Goal: Task Accomplishment & Management: Use online tool/utility

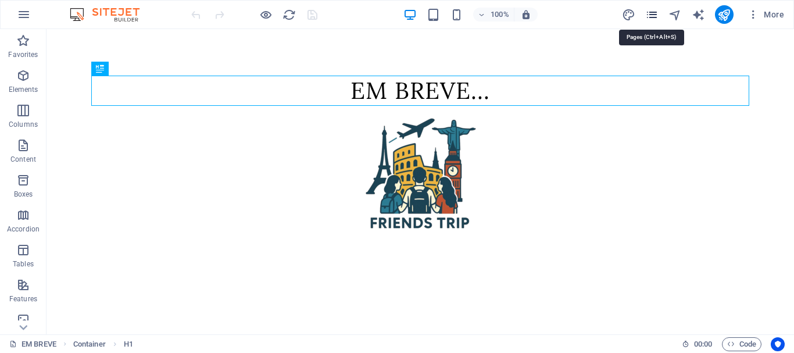
click at [649, 17] on icon "pages" at bounding box center [652, 14] width 13 height 13
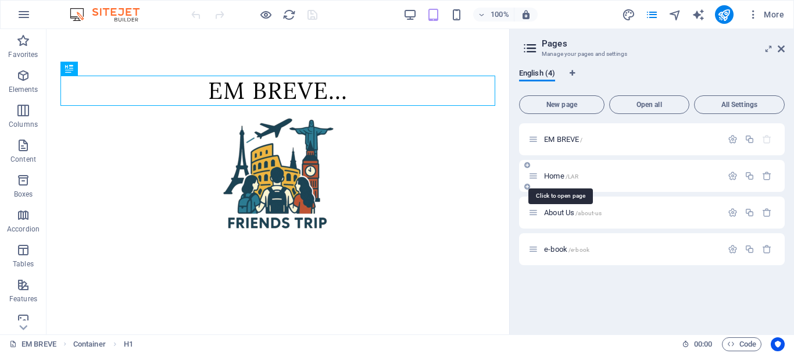
click at [561, 177] on span "Home /LAR" at bounding box center [561, 176] width 34 height 9
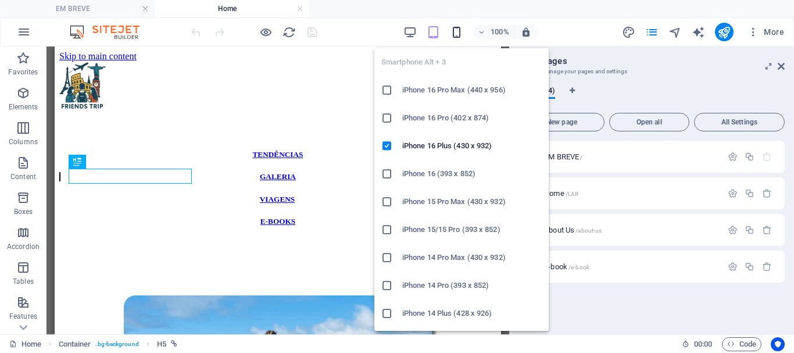
click at [452, 35] on icon "button" at bounding box center [456, 32] width 13 height 13
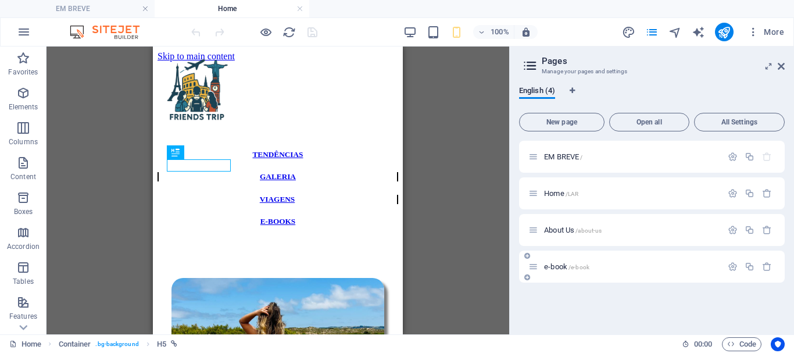
click at [559, 233] on span "About Us /about-us" at bounding box center [573, 230] width 58 height 9
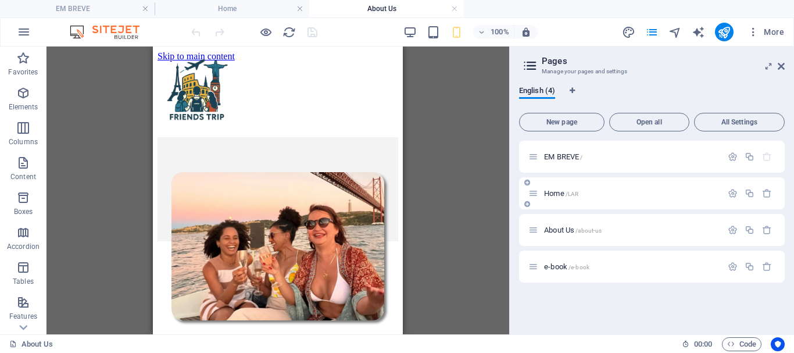
click at [561, 190] on span "Home /LAR" at bounding box center [561, 193] width 34 height 9
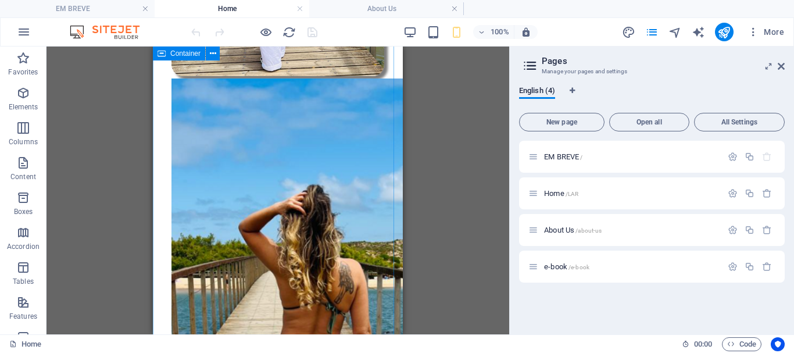
scroll to position [174, 0]
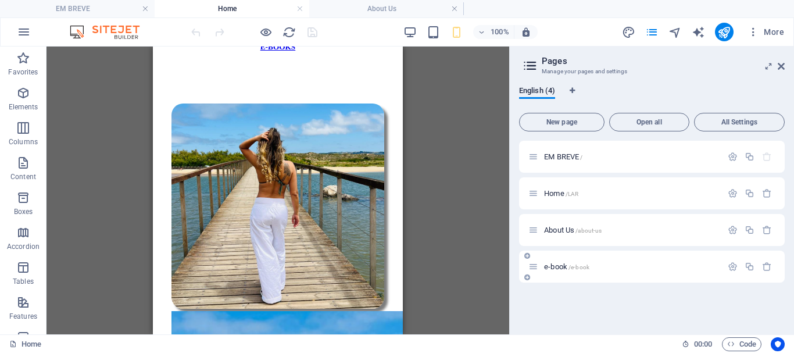
click at [558, 266] on span "e-book /e-book" at bounding box center [566, 266] width 45 height 9
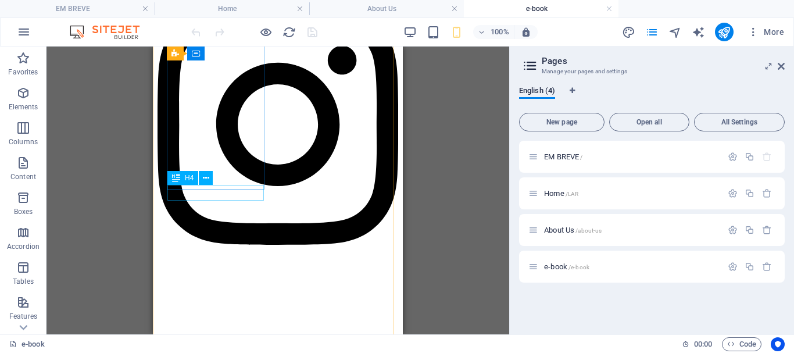
scroll to position [1438, 0]
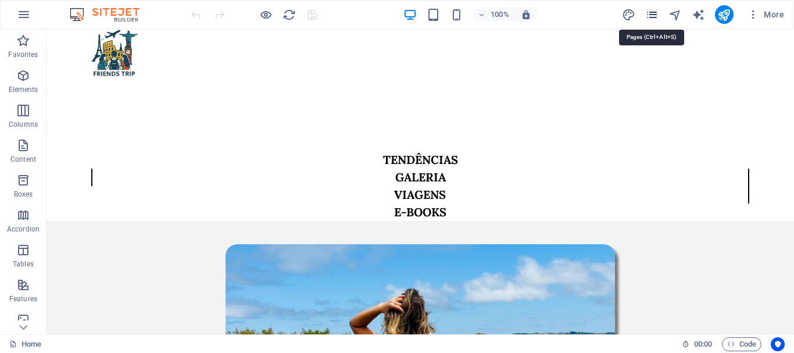
click at [658, 15] on icon "pages" at bounding box center [652, 14] width 13 height 13
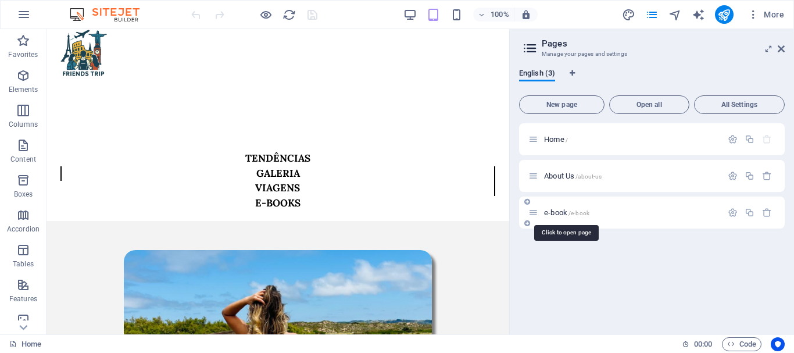
click at [559, 213] on span "e-book /e-book" at bounding box center [566, 212] width 45 height 9
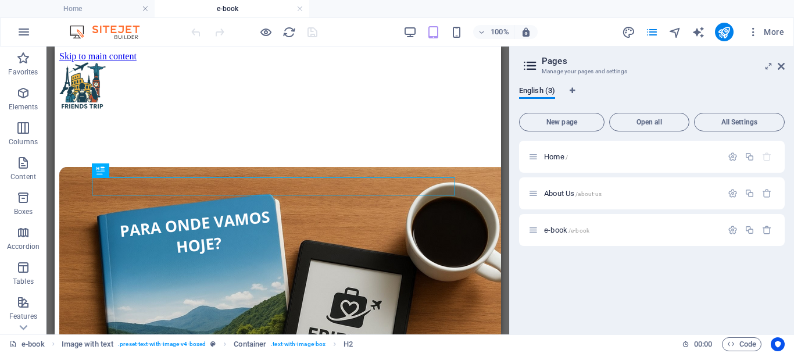
scroll to position [644, 0]
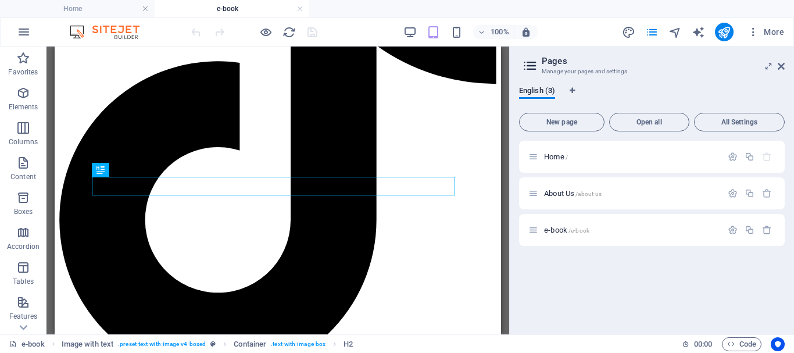
click at [779, 66] on icon at bounding box center [781, 66] width 7 height 9
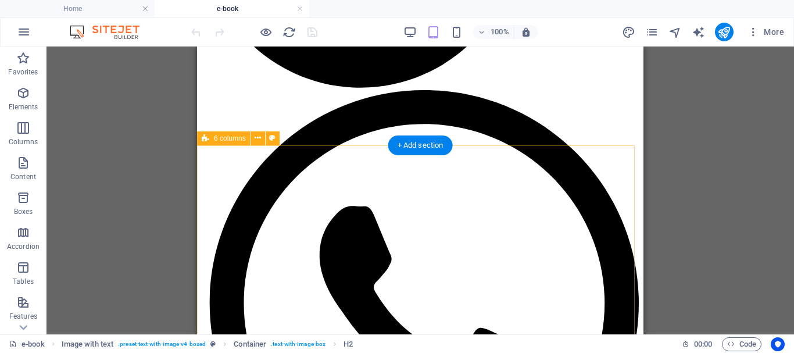
scroll to position [1226, 0]
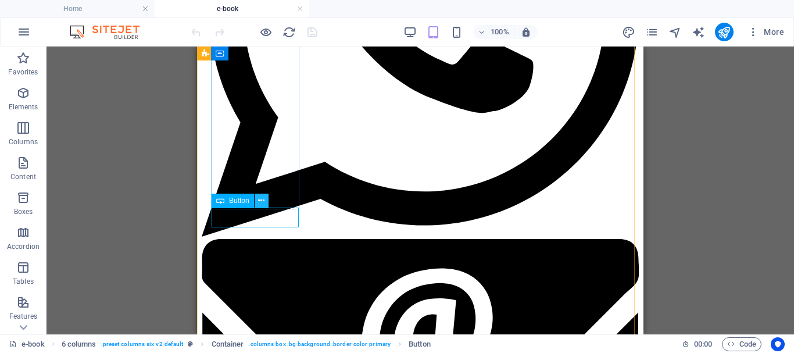
click at [259, 199] on icon at bounding box center [261, 201] width 6 height 12
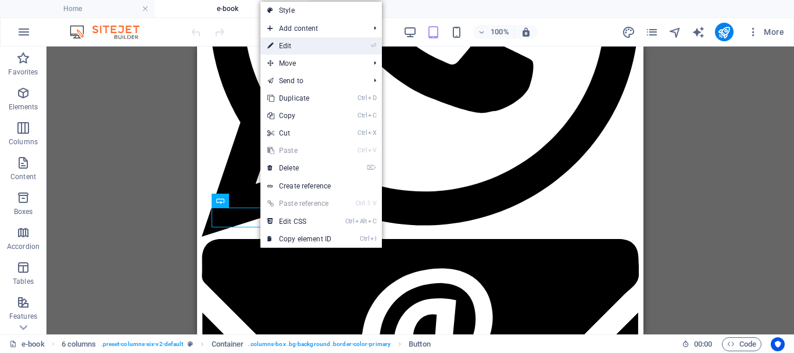
click at [296, 49] on link "⏎ Edit" at bounding box center [300, 45] width 78 height 17
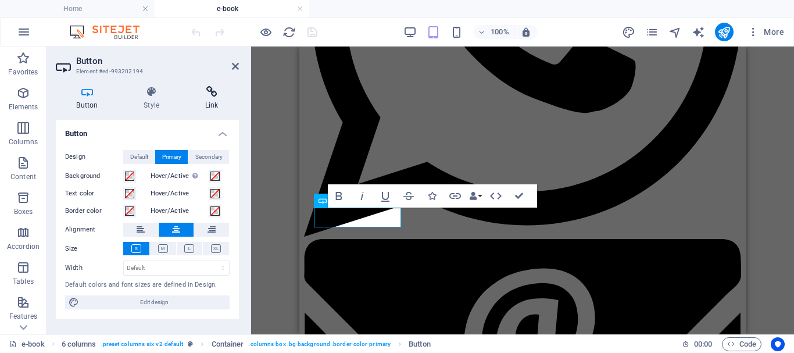
click at [217, 102] on h4 "Link" at bounding box center [211, 98] width 55 height 24
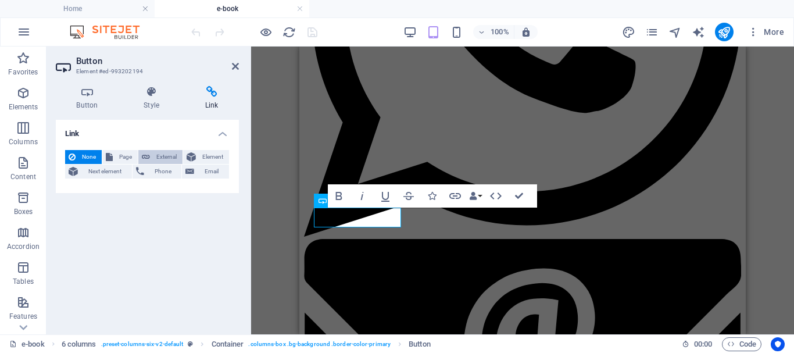
click at [165, 158] on span "External" at bounding box center [167, 157] width 26 height 14
select select "blank"
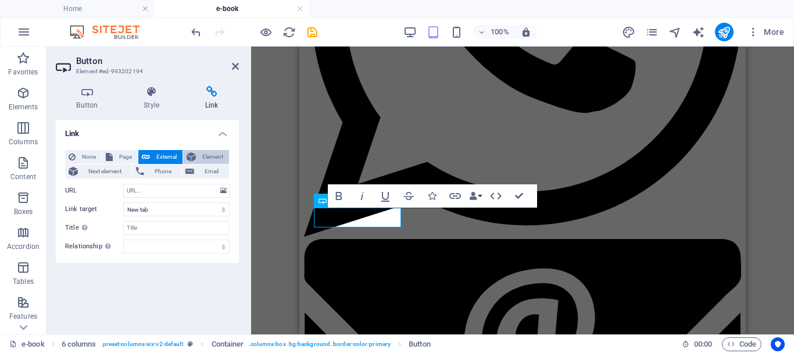
click at [204, 158] on span "Element" at bounding box center [212, 157] width 26 height 14
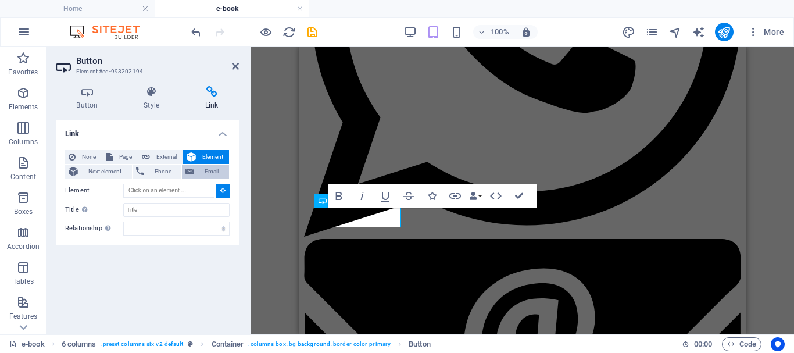
click at [201, 168] on span "Email" at bounding box center [212, 172] width 28 height 14
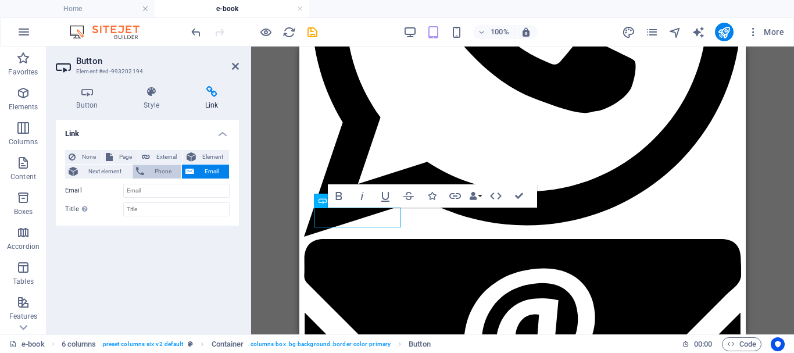
click at [165, 169] on span "Phone" at bounding box center [163, 172] width 31 height 14
click at [126, 170] on span "Next element" at bounding box center [104, 172] width 47 height 14
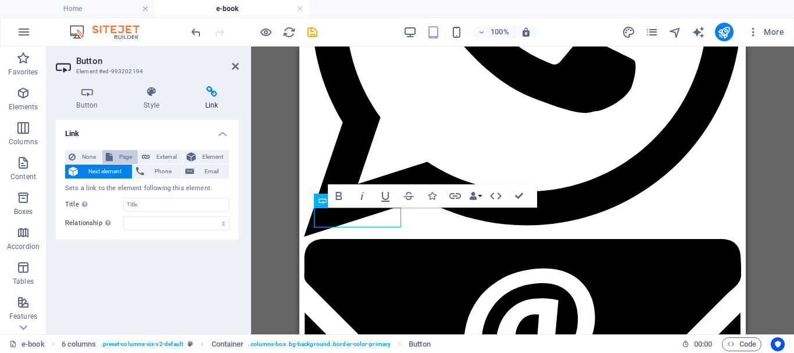
click at [129, 155] on span "Page" at bounding box center [125, 157] width 18 height 14
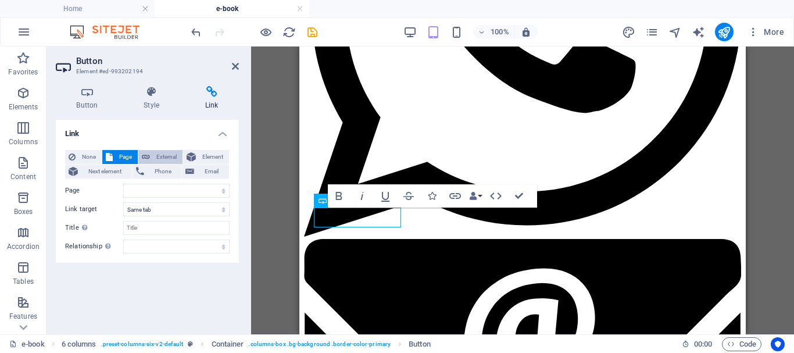
click at [165, 155] on span "External" at bounding box center [167, 157] width 26 height 14
select select
select select "blank"
click at [129, 156] on span "Page" at bounding box center [125, 157] width 18 height 14
select select
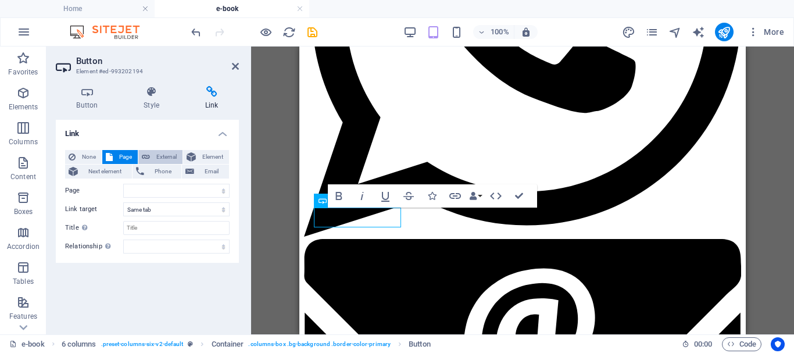
click at [163, 157] on span "External" at bounding box center [167, 157] width 26 height 14
select select "blank"
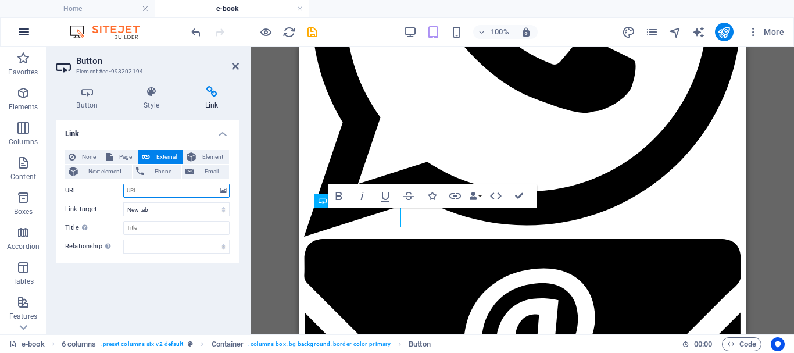
paste input "https://pay.kiwify.com.br/bfxKznd"
type input "https://pay.kiwify.com.br/bfxKznd"
click at [163, 230] on input "Title Additional link description, should not be the same as the link text. The…" at bounding box center [176, 228] width 106 height 14
click at [170, 231] on input "Title Additional link description, should not be the same as the link text. The…" at bounding box center [176, 228] width 106 height 14
paste input "5 Dias Mágicos pelo Sul da Espanha"
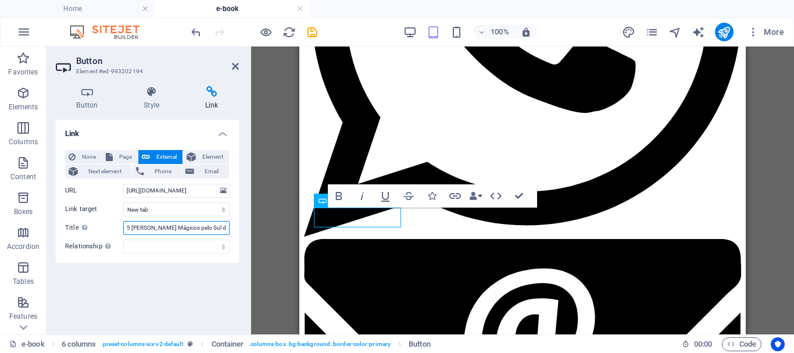
type input "5 Dias Mágicos pelo Sul da Espanha"
click at [219, 280] on div "Link None Page External Element Next element Phone Email Page Home About Us e-b…" at bounding box center [147, 222] width 183 height 205
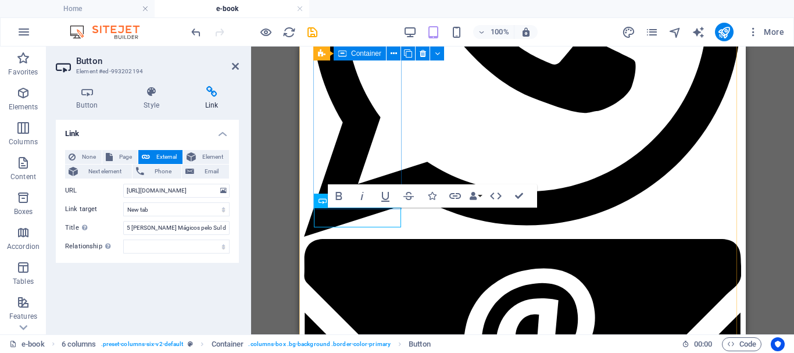
drag, startPoint x: 380, startPoint y: 78, endPoint x: 482, endPoint y: 79, distance: 102.4
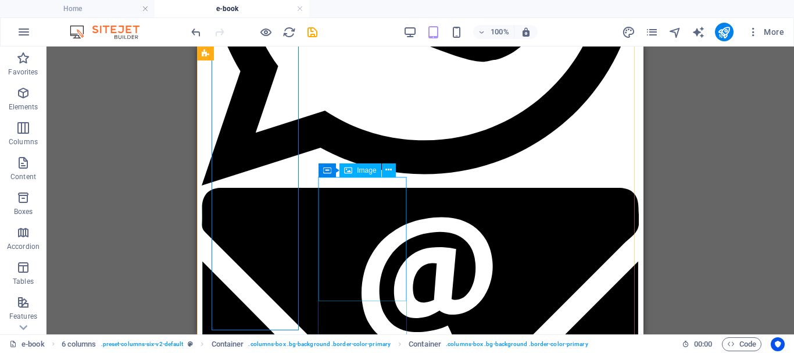
scroll to position [1161, 0]
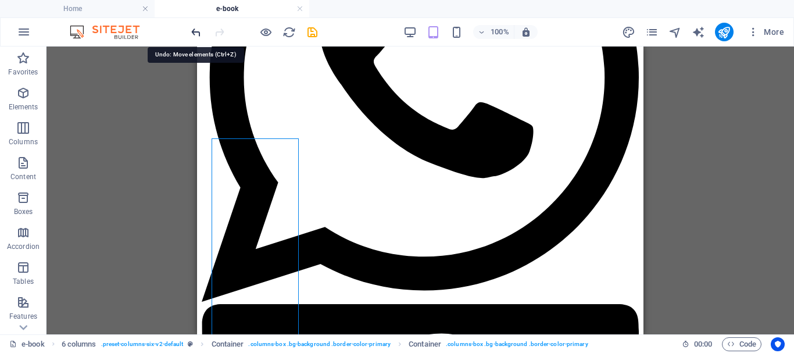
click at [197, 32] on icon "undo" at bounding box center [196, 32] width 13 height 13
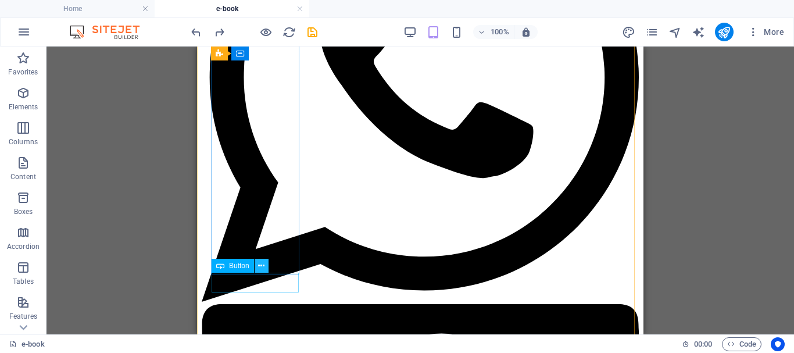
click at [259, 266] on icon at bounding box center [261, 266] width 6 height 12
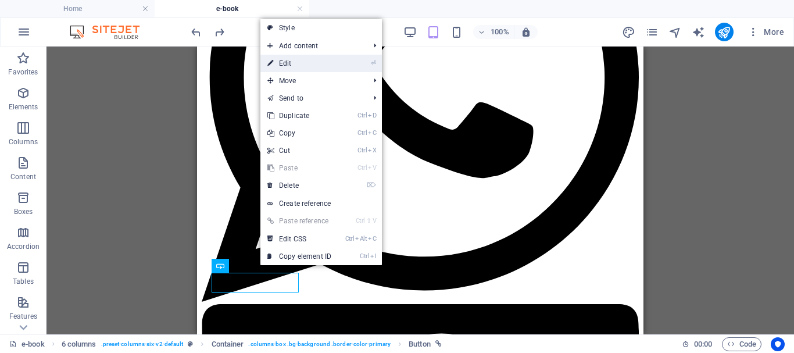
click at [306, 67] on link "⏎ Edit" at bounding box center [300, 63] width 78 height 17
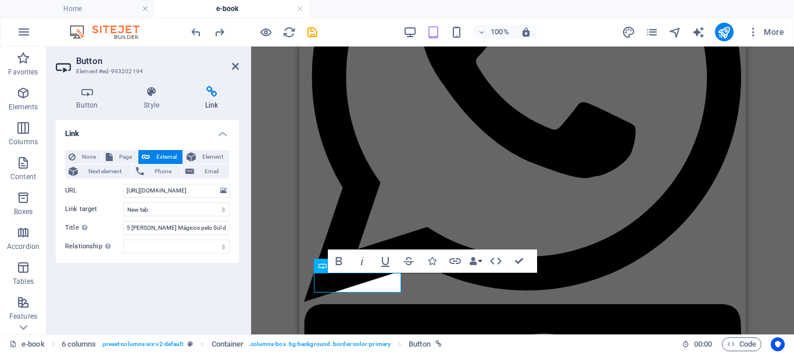
click at [236, 60] on h2 "Button" at bounding box center [157, 61] width 163 height 10
click at [181, 214] on select "New tab Same tab Overlay" at bounding box center [176, 209] width 106 height 14
click at [181, 213] on select "New tab Same tab Overlay" at bounding box center [176, 209] width 106 height 14
click at [256, 245] on div "H2 Image with text Image with text Container Spacer Text 6 columns Image Contai…" at bounding box center [522, 191] width 543 height 288
click at [233, 66] on icon at bounding box center [235, 66] width 7 height 9
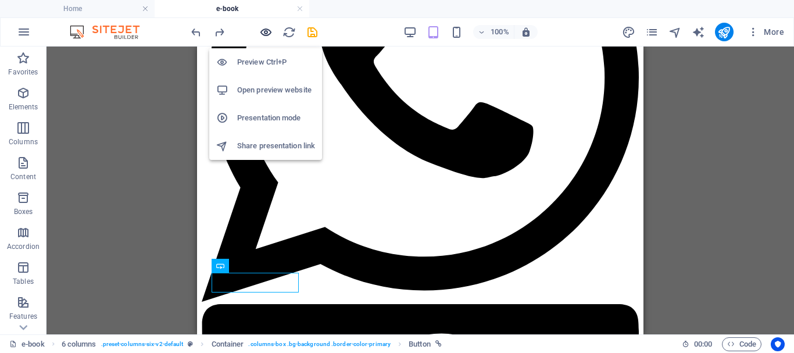
click at [269, 28] on icon "button" at bounding box center [265, 32] width 13 height 13
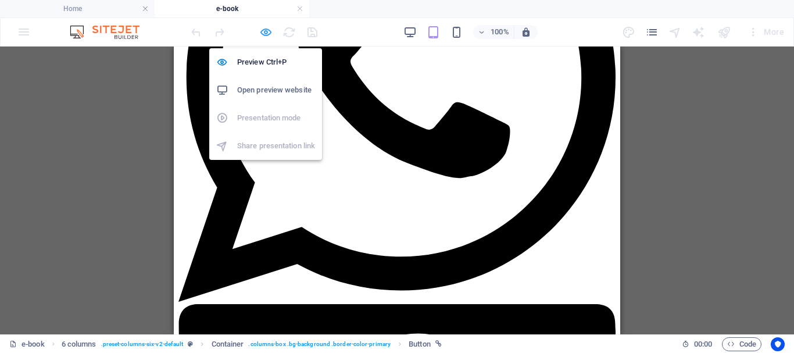
click at [261, 30] on icon "button" at bounding box center [265, 32] width 13 height 13
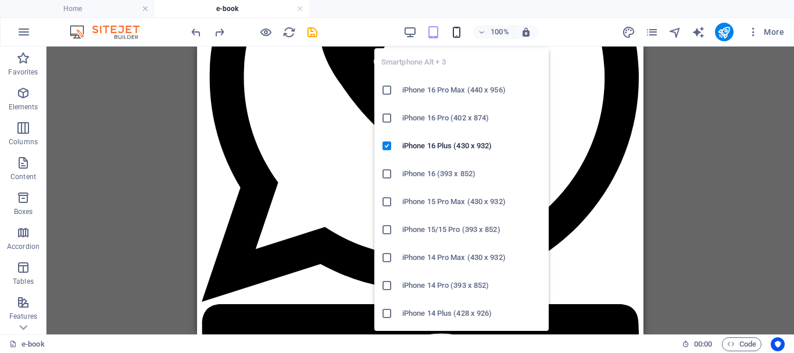
click at [458, 33] on icon "button" at bounding box center [456, 32] width 13 height 13
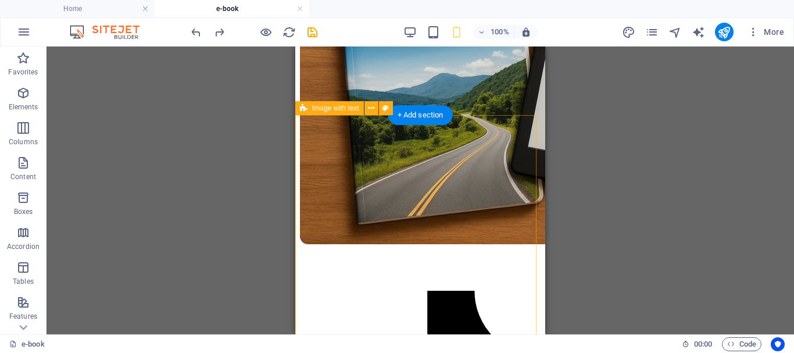
scroll to position [174, 0]
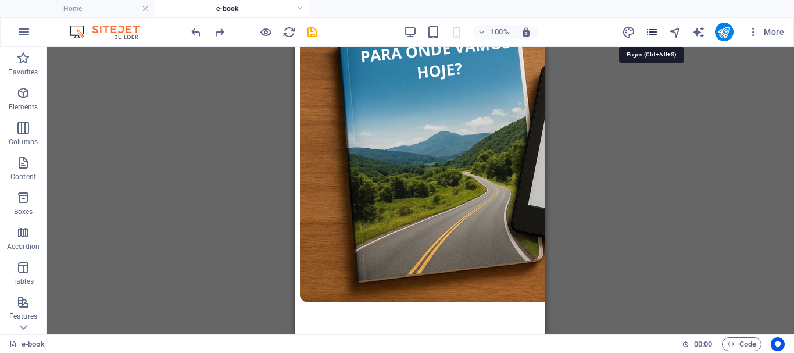
click at [646, 31] on icon "pages" at bounding box center [652, 32] width 13 height 13
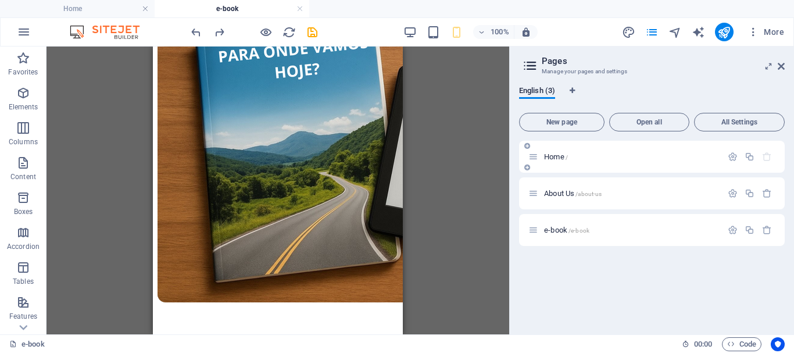
click at [573, 157] on p "Home /" at bounding box center [631, 157] width 174 height 8
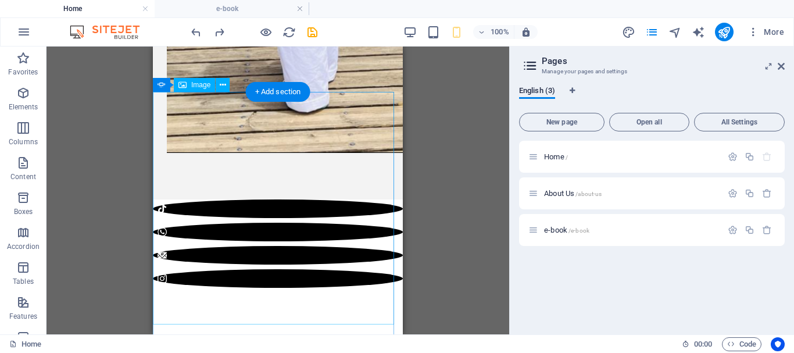
scroll to position [872, 0]
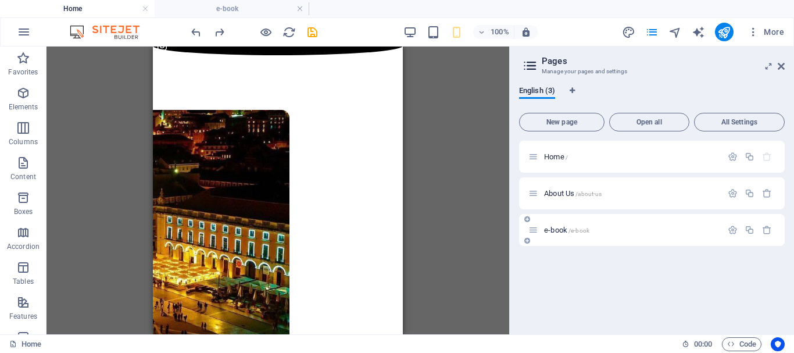
click at [556, 226] on span "e-book /e-book" at bounding box center [566, 230] width 45 height 9
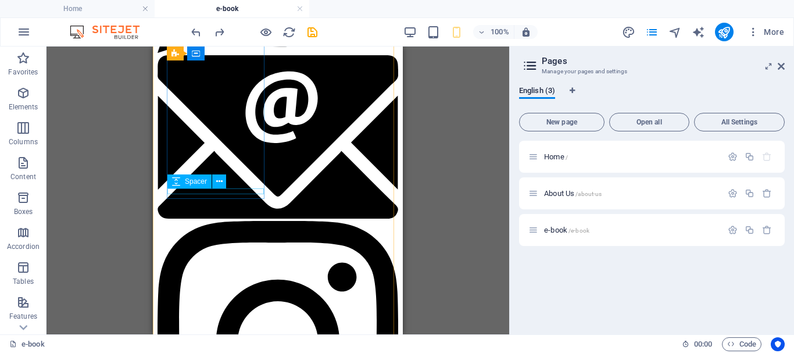
scroll to position [930, 0]
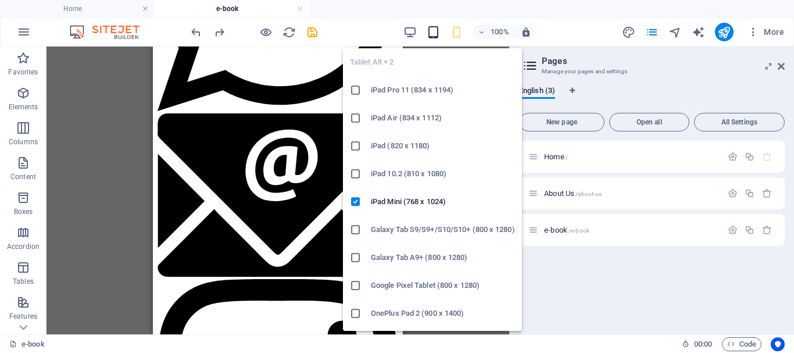
click at [431, 34] on icon "button" at bounding box center [433, 32] width 13 height 13
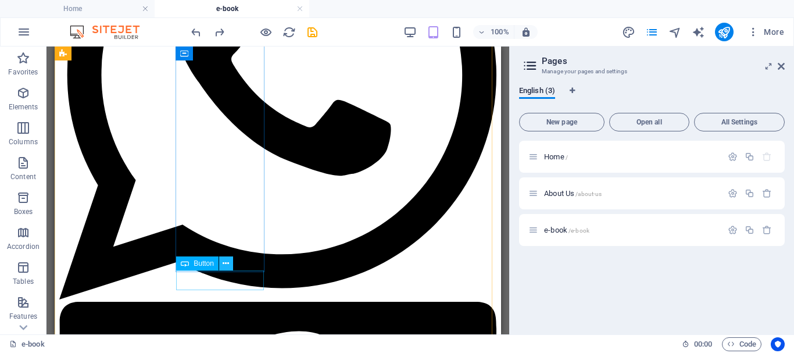
scroll to position [1105, 0]
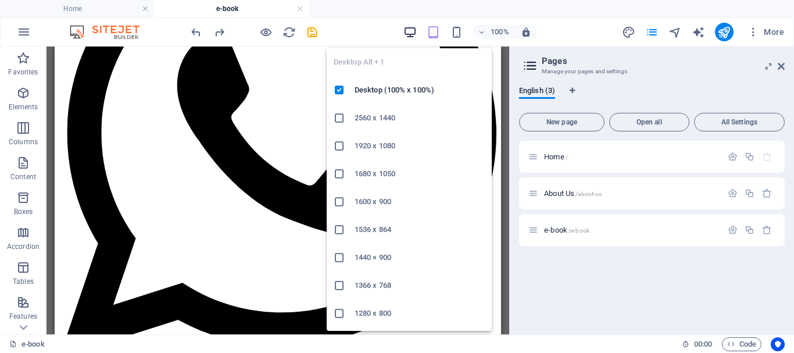
click at [404, 34] on span "button" at bounding box center [411, 32] width 14 height 13
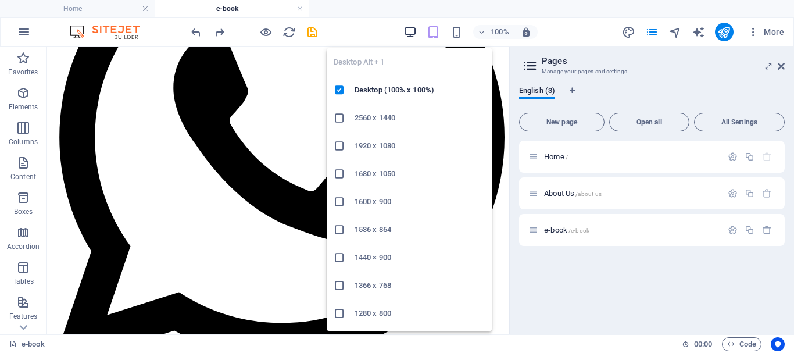
click at [411, 34] on icon "button" at bounding box center [410, 32] width 13 height 13
click at [412, 33] on icon "button" at bounding box center [410, 32] width 13 height 13
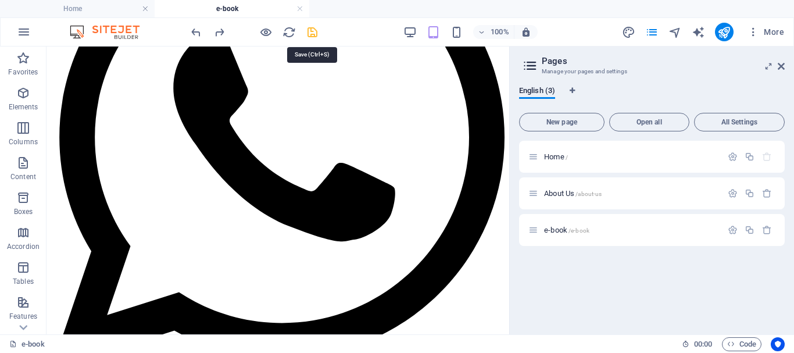
click at [315, 31] on icon "save" at bounding box center [312, 32] width 13 height 13
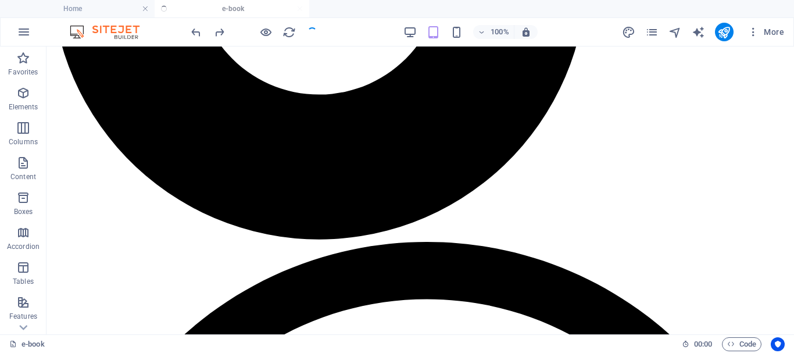
scroll to position [1272, 0]
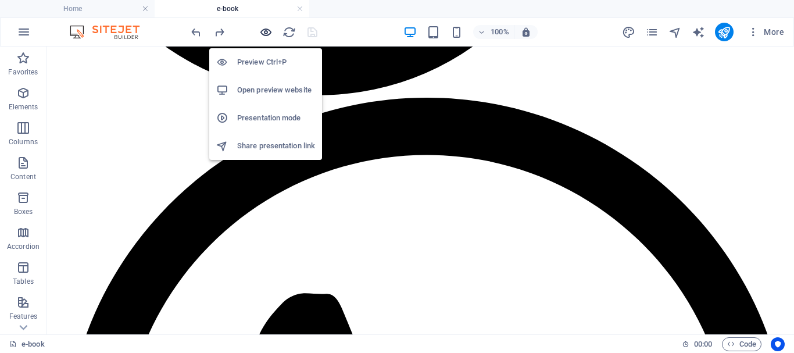
click at [268, 32] on icon "button" at bounding box center [265, 32] width 13 height 13
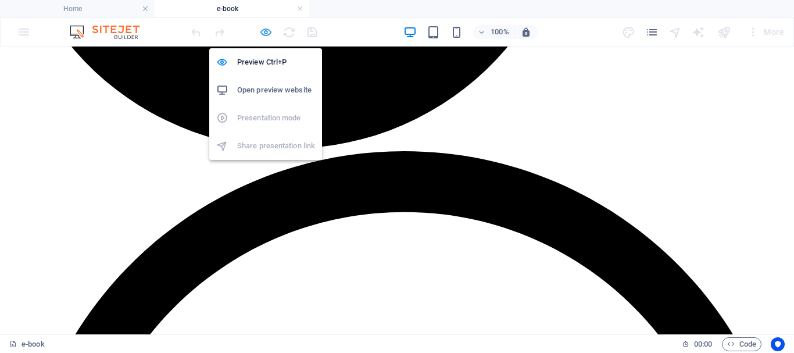
click at [266, 34] on icon "button" at bounding box center [265, 32] width 13 height 13
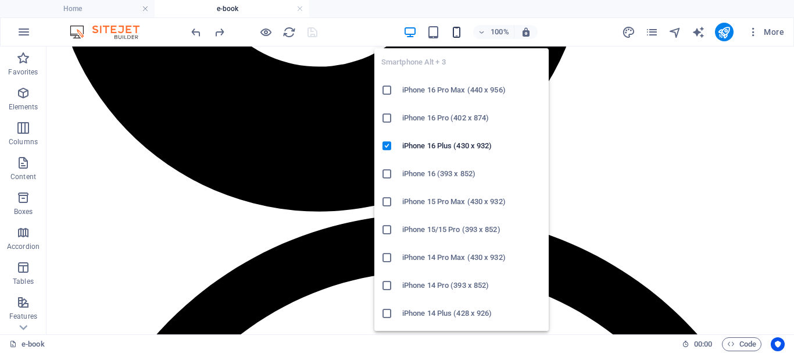
click at [454, 33] on icon "button" at bounding box center [456, 32] width 13 height 13
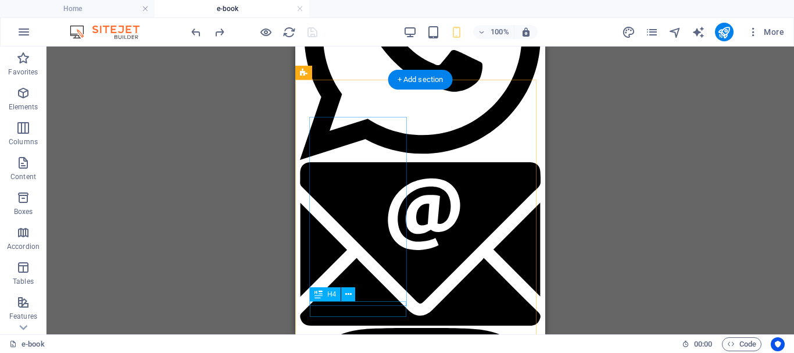
scroll to position [998, 0]
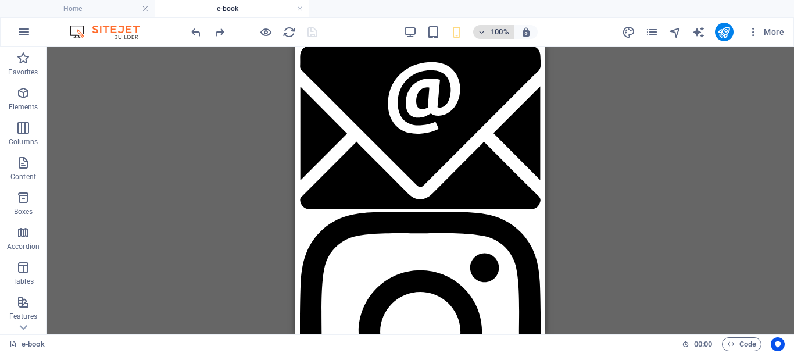
click at [498, 32] on h6 "100%" at bounding box center [500, 32] width 19 height 14
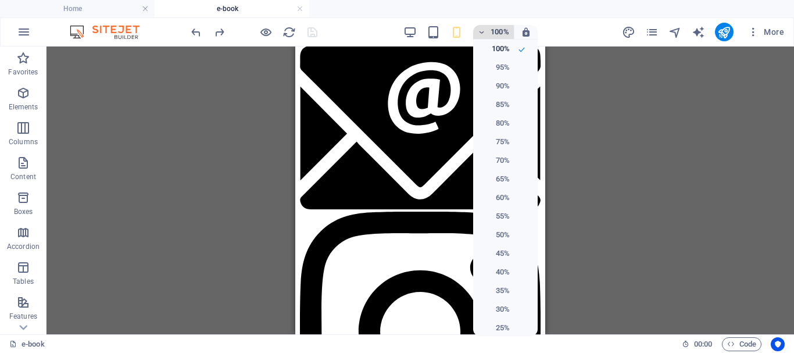
click at [498, 32] on div at bounding box center [397, 176] width 794 height 353
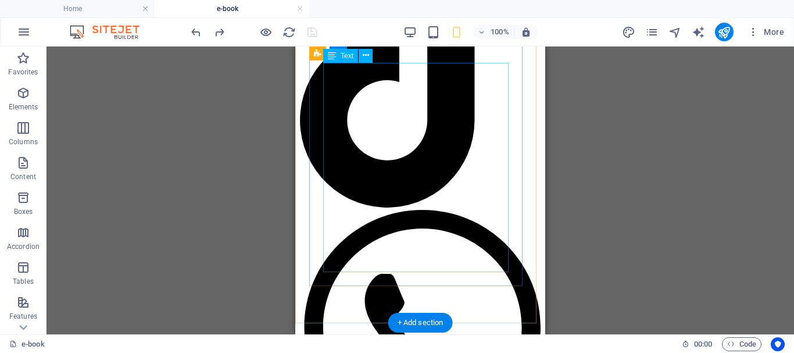
scroll to position [475, 0]
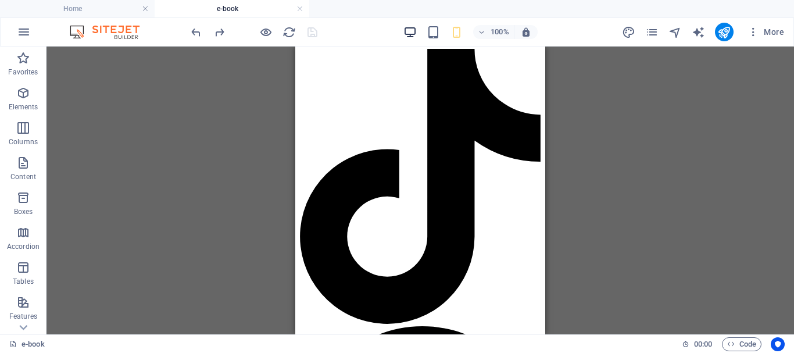
click at [412, 37] on icon "button" at bounding box center [410, 32] width 13 height 13
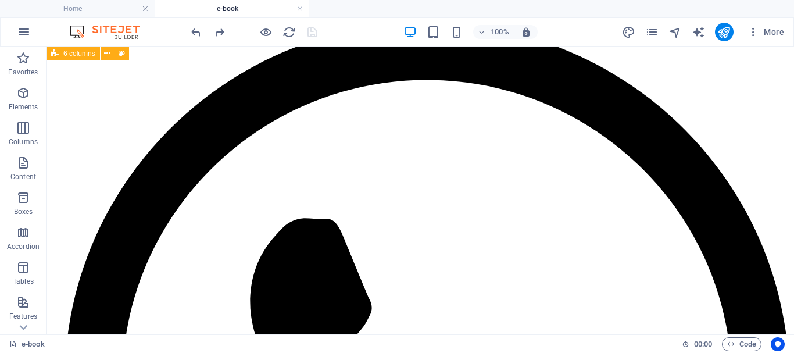
scroll to position [1289, 0]
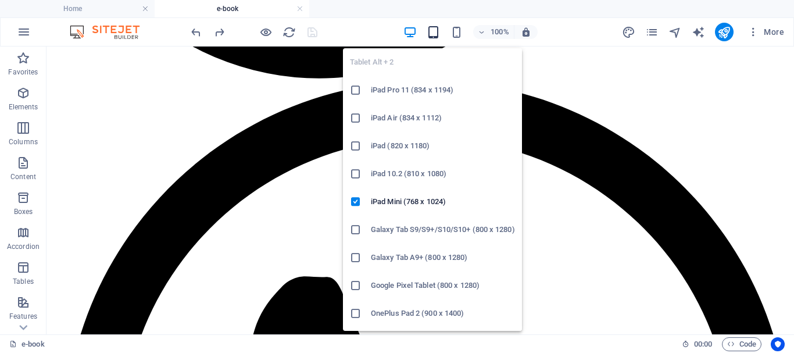
click at [438, 33] on icon "button" at bounding box center [433, 32] width 13 height 13
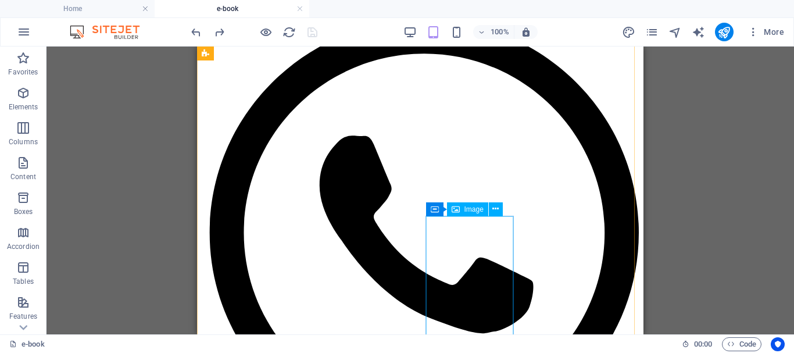
scroll to position [1238, 0]
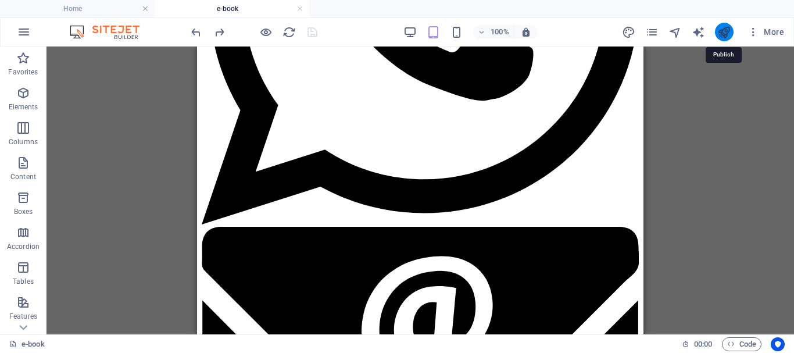
click at [726, 35] on icon "publish" at bounding box center [724, 32] width 13 height 13
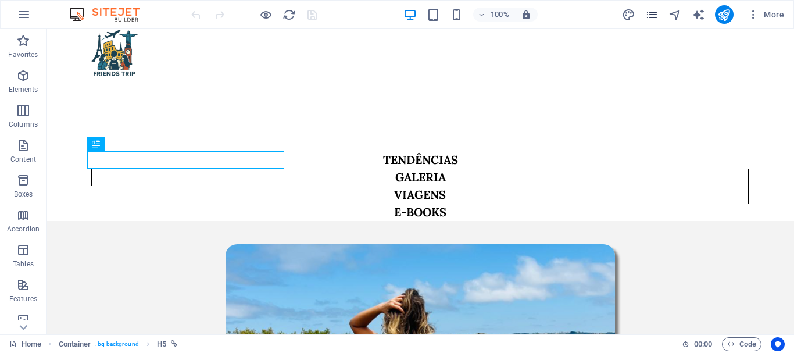
click at [654, 12] on icon "pages" at bounding box center [652, 14] width 13 height 13
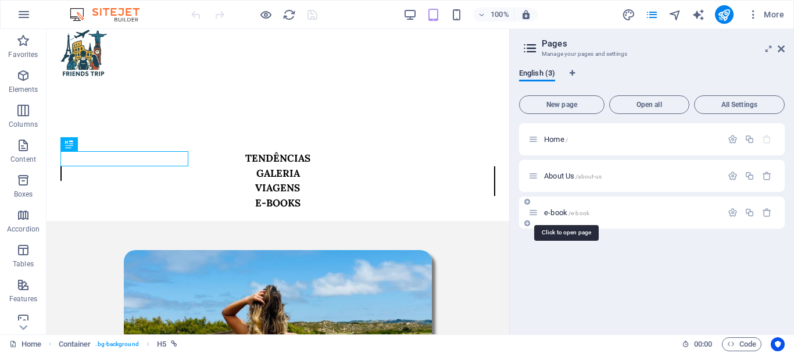
click at [552, 213] on span "e-book /e-book" at bounding box center [566, 212] width 45 height 9
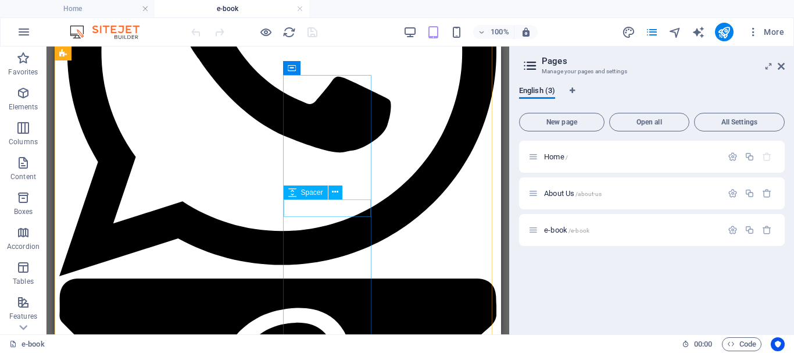
scroll to position [1128, 0]
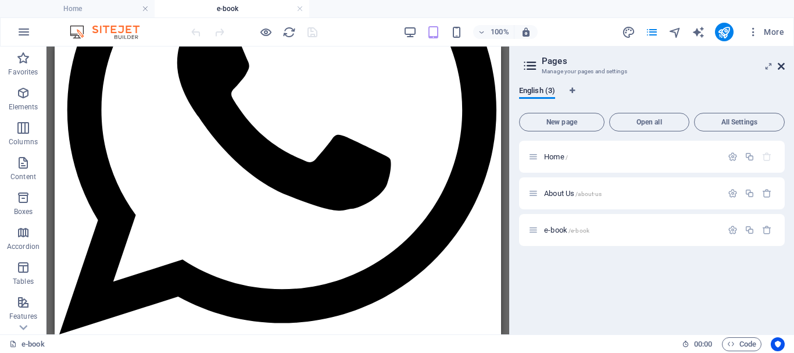
click at [780, 67] on icon at bounding box center [781, 66] width 7 height 9
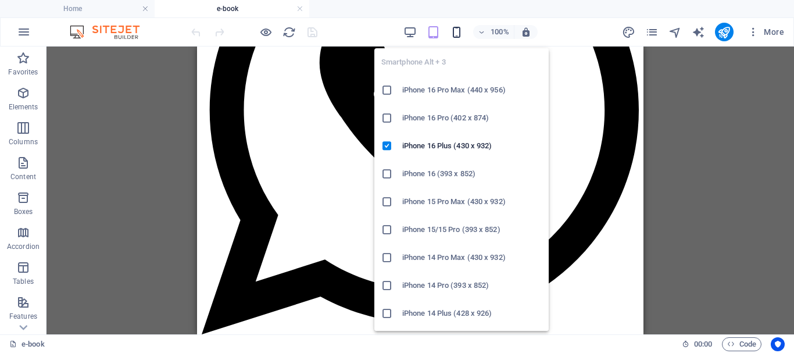
click at [460, 31] on icon "button" at bounding box center [456, 32] width 13 height 13
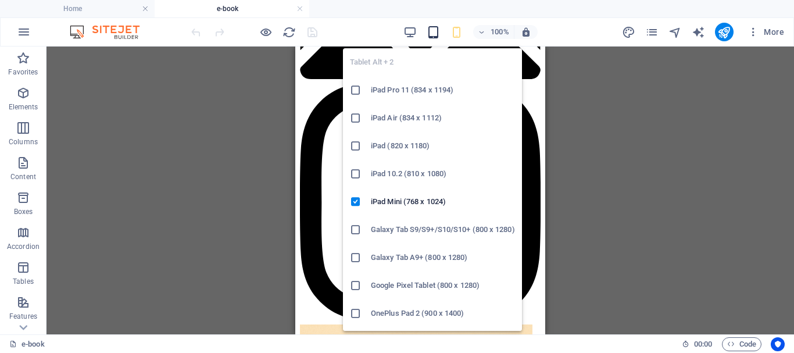
click at [437, 28] on icon "button" at bounding box center [433, 32] width 13 height 13
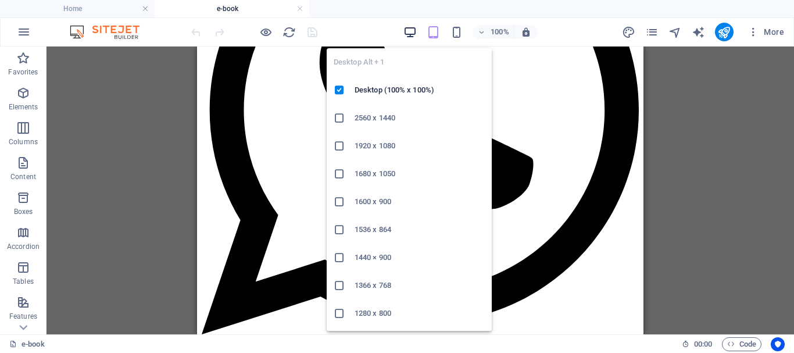
click at [415, 28] on icon "button" at bounding box center [410, 32] width 13 height 13
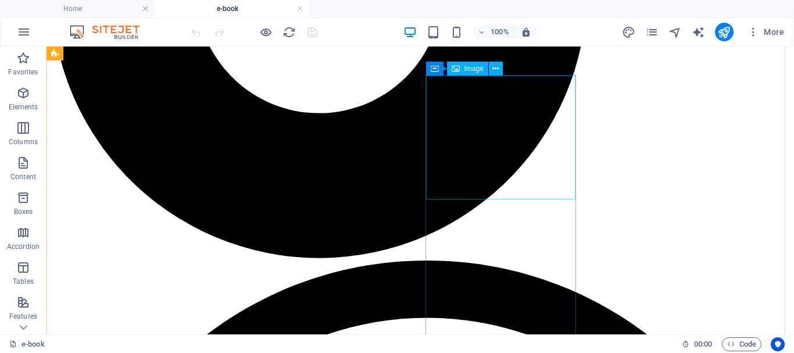
scroll to position [1167, 0]
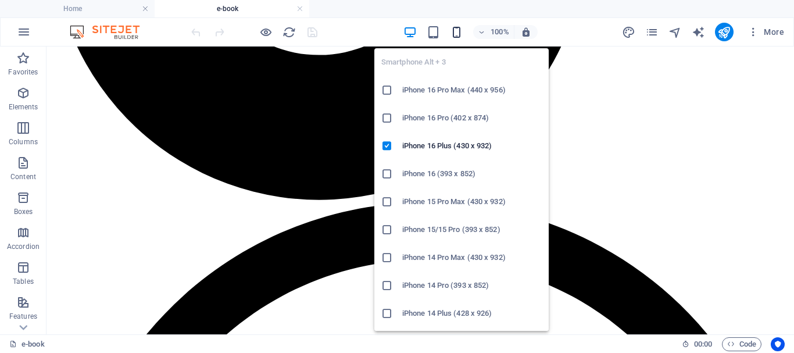
click at [453, 34] on icon "button" at bounding box center [456, 32] width 13 height 13
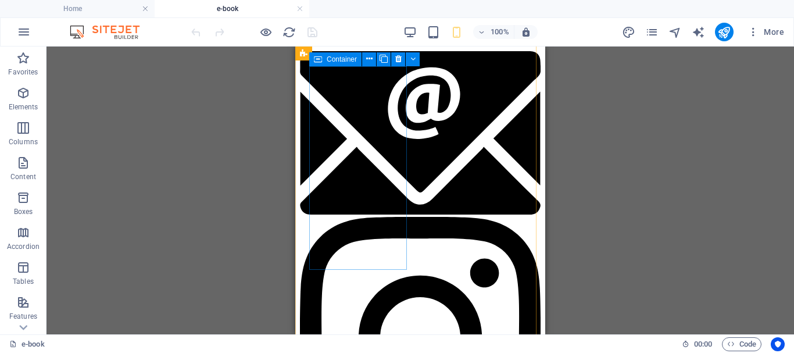
scroll to position [935, 0]
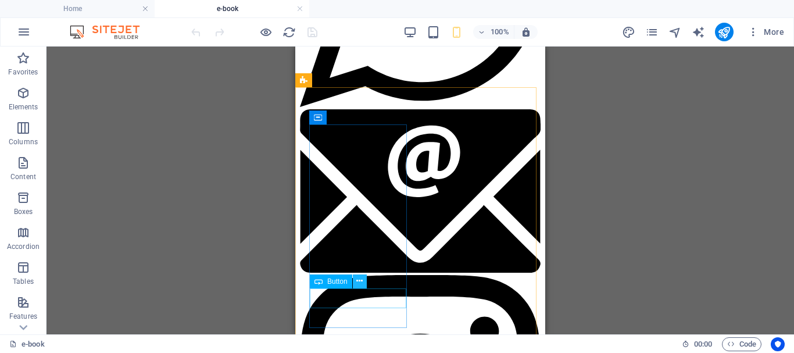
click at [363, 281] on icon at bounding box center [359, 281] width 6 height 12
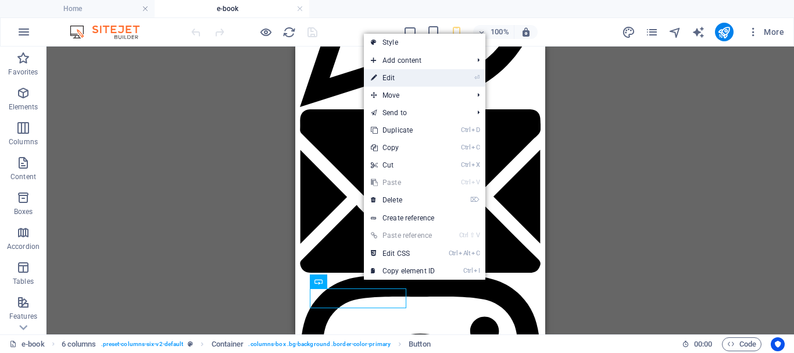
click at [393, 79] on link "⏎ Edit" at bounding box center [403, 77] width 78 height 17
select select "px"
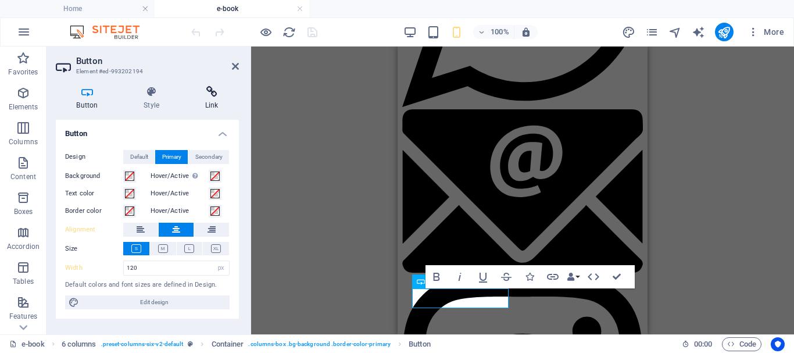
click at [222, 104] on h4 "Link" at bounding box center [211, 98] width 55 height 24
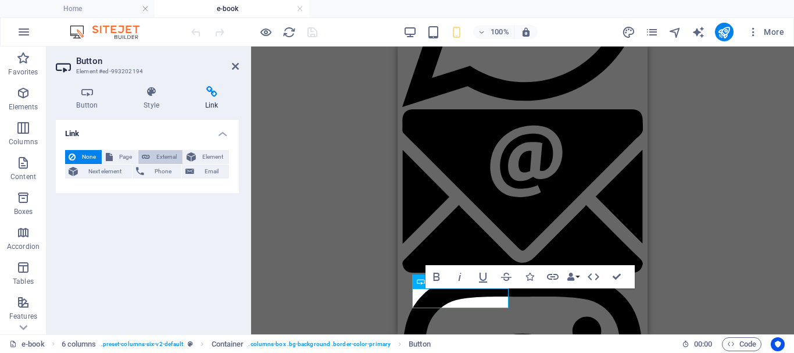
click at [173, 159] on span "External" at bounding box center [167, 157] width 26 height 14
select select "blank"
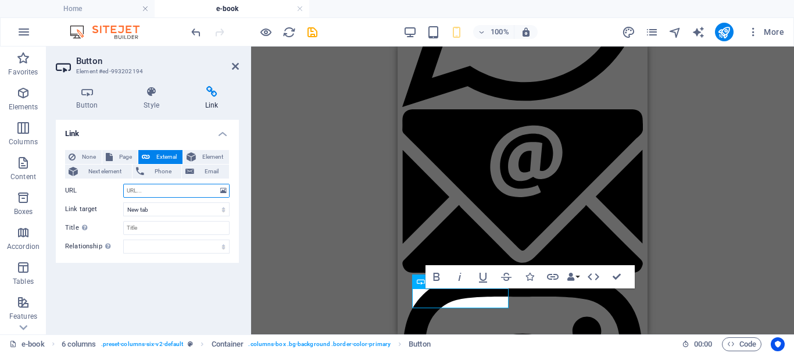
paste input "https://www.youtube.com/"
type input "https://www.youtube.com/"
click at [277, 231] on div "H2 Image with text Container Image Container Image Spacer 6 columns Text Contai…" at bounding box center [522, 191] width 543 height 288
click at [240, 62] on aside "Button Element #ed-993202194 Button Style Link Button Design Default Primary Se…" at bounding box center [149, 191] width 205 height 288
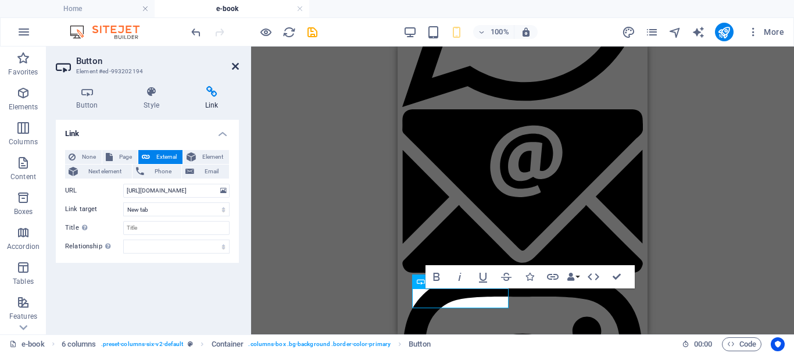
click at [237, 65] on icon at bounding box center [235, 66] width 7 height 9
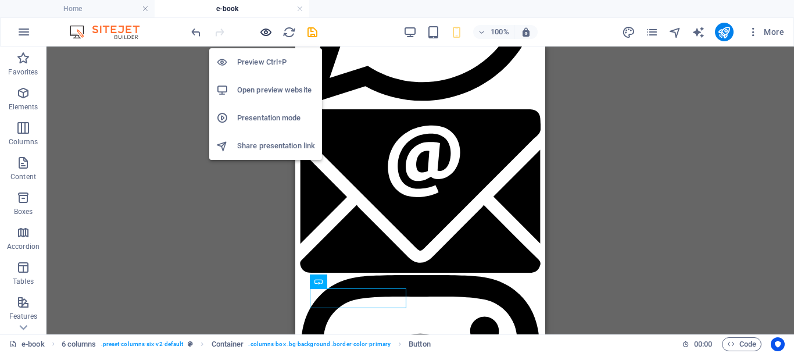
click at [267, 31] on icon "button" at bounding box center [265, 32] width 13 height 13
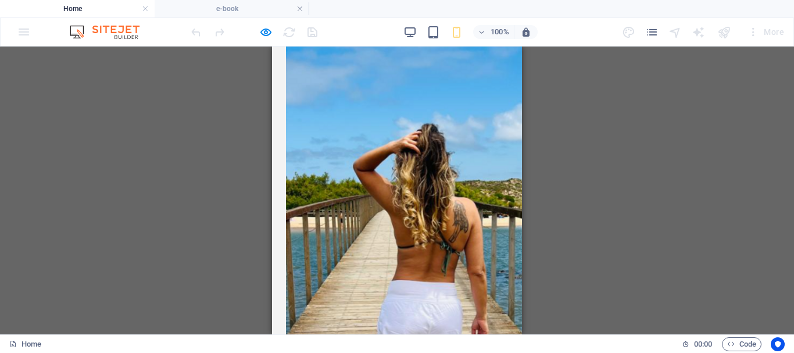
scroll to position [0, 0]
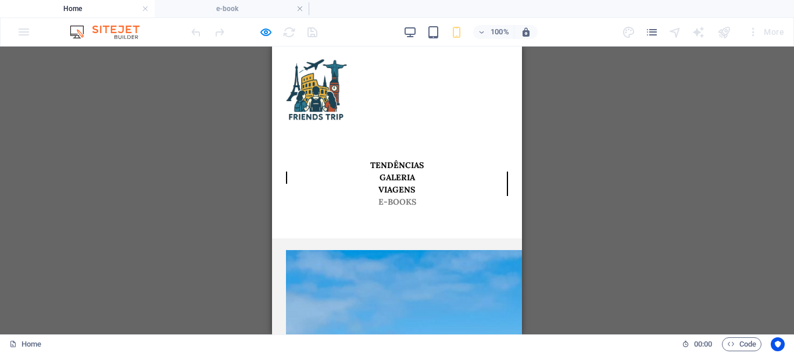
click at [416, 197] on font "E-BOOKS" at bounding box center [398, 202] width 38 height 10
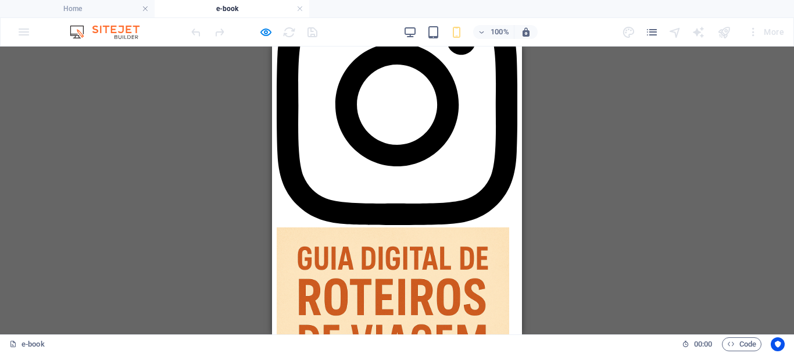
scroll to position [1051, 0]
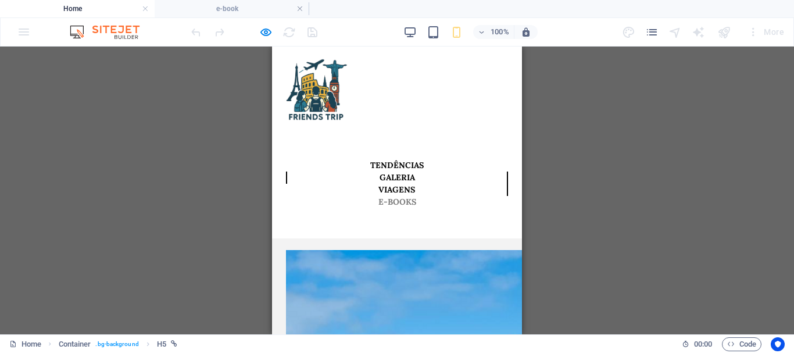
click at [416, 197] on font "E-BOOKS" at bounding box center [398, 202] width 38 height 10
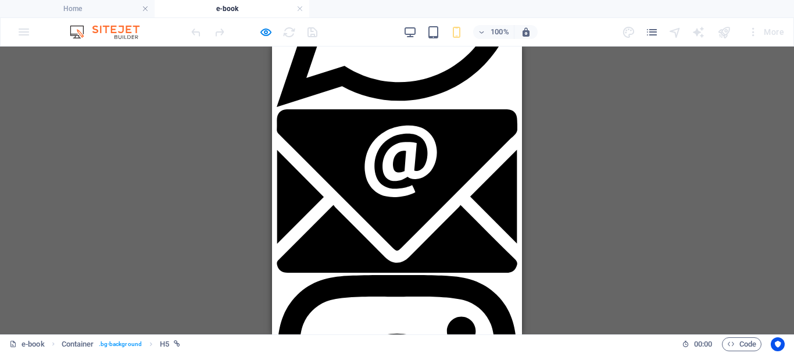
scroll to position [993, 0]
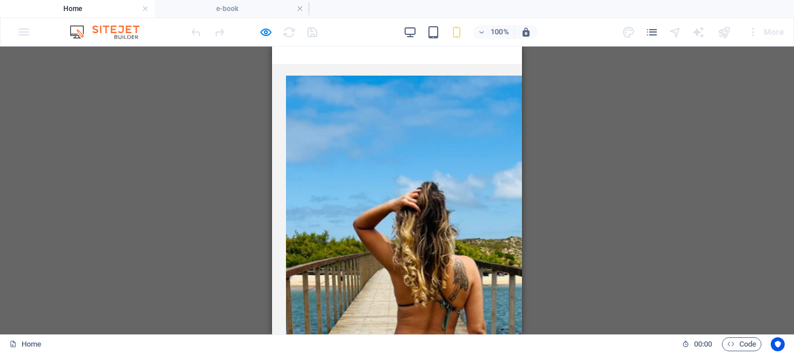
scroll to position [0, 0]
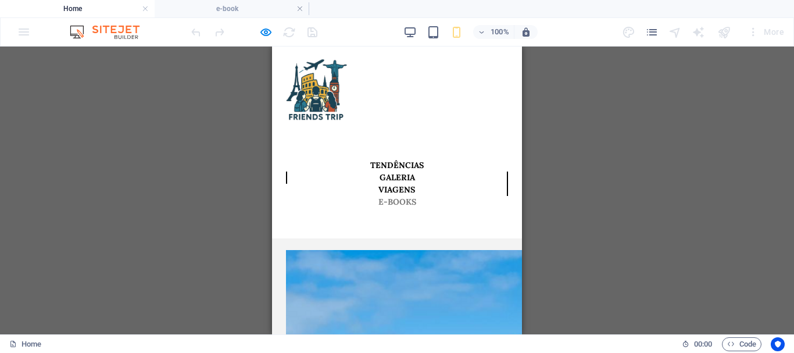
click at [416, 197] on font "E-BOOKS" at bounding box center [398, 202] width 38 height 10
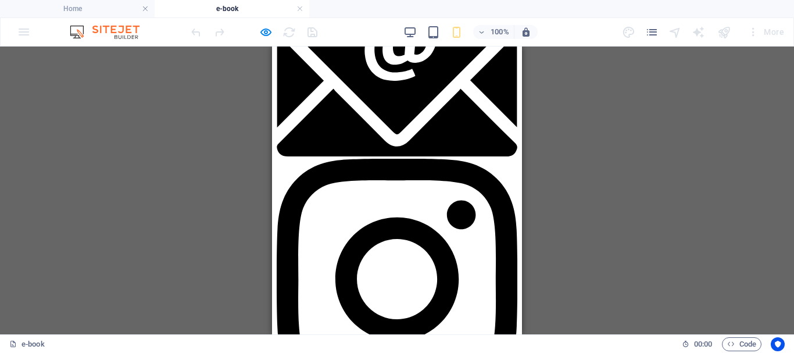
scroll to position [993, 0]
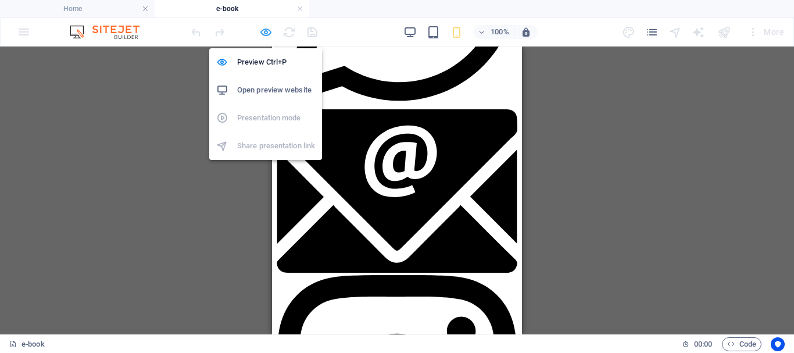
click at [264, 37] on icon "button" at bounding box center [265, 32] width 13 height 13
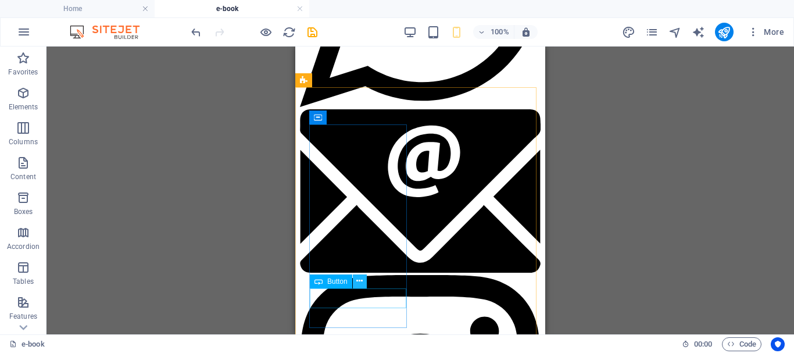
click at [363, 283] on button at bounding box center [360, 281] width 14 height 14
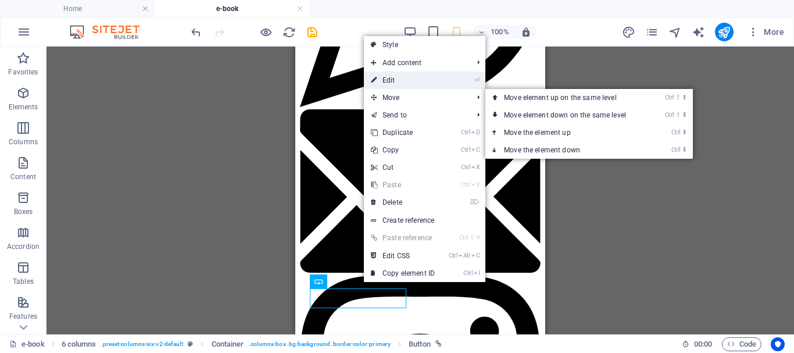
click at [412, 81] on link "⏎ Edit" at bounding box center [403, 80] width 78 height 17
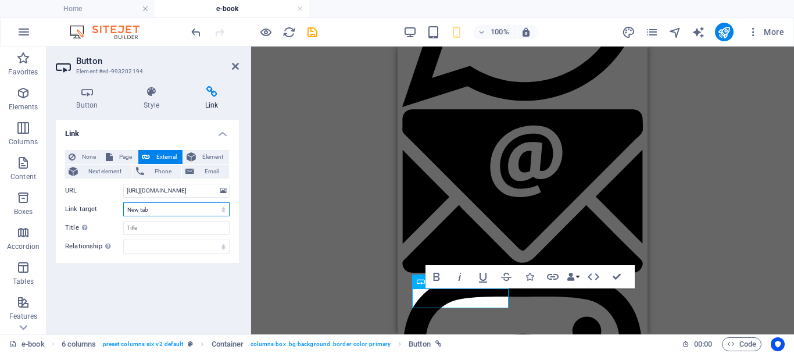
click at [162, 211] on select "New tab Same tab Overlay" at bounding box center [176, 209] width 106 height 14
click at [183, 206] on select "New tab Same tab Overlay" at bounding box center [176, 209] width 106 height 14
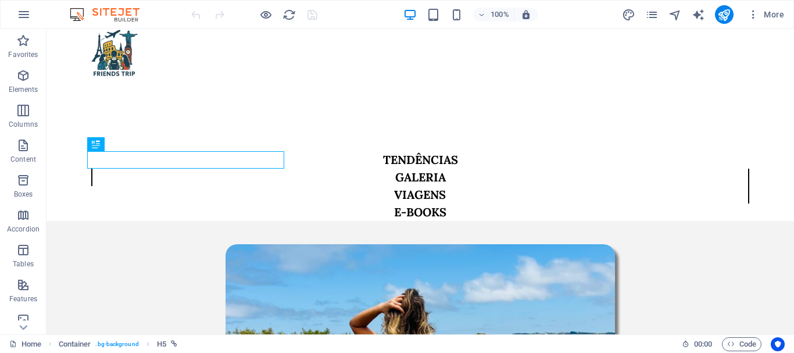
click at [662, 15] on div "More" at bounding box center [705, 14] width 167 height 19
click at [657, 13] on icon "pages" at bounding box center [652, 14] width 13 height 13
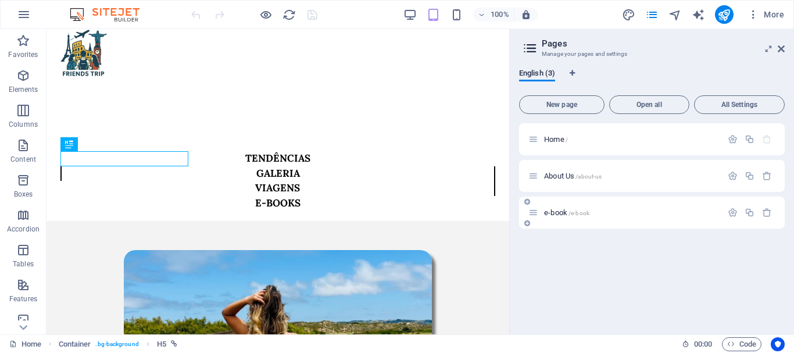
click at [556, 215] on span "e-book /e-book" at bounding box center [566, 212] width 45 height 9
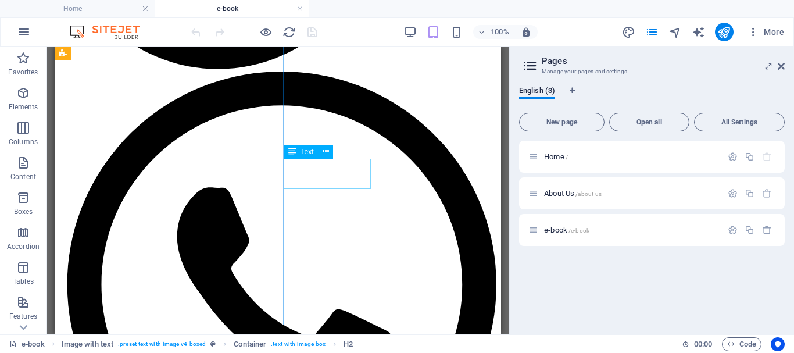
scroll to position [1186, 0]
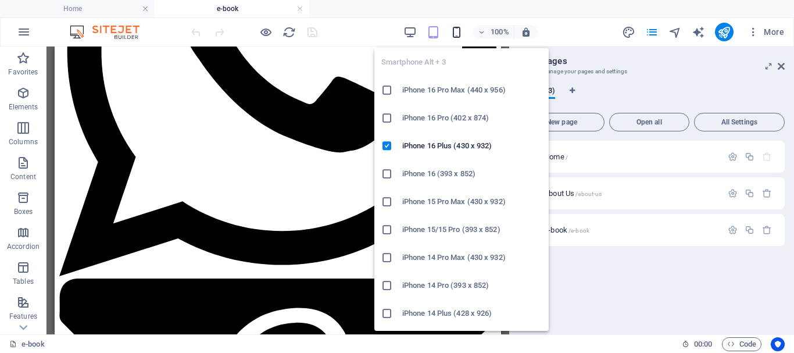
click at [450, 28] on icon "button" at bounding box center [456, 32] width 13 height 13
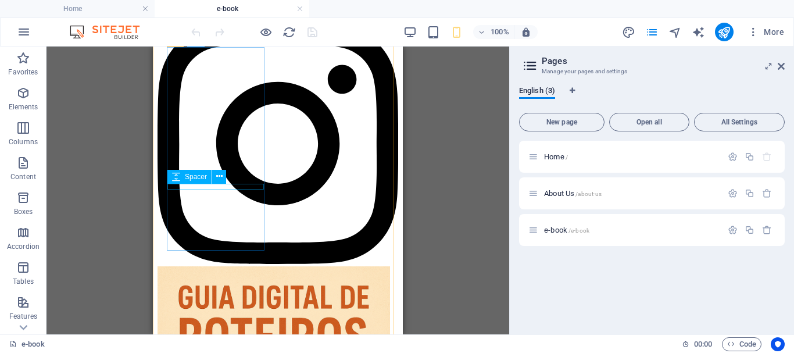
scroll to position [954, 0]
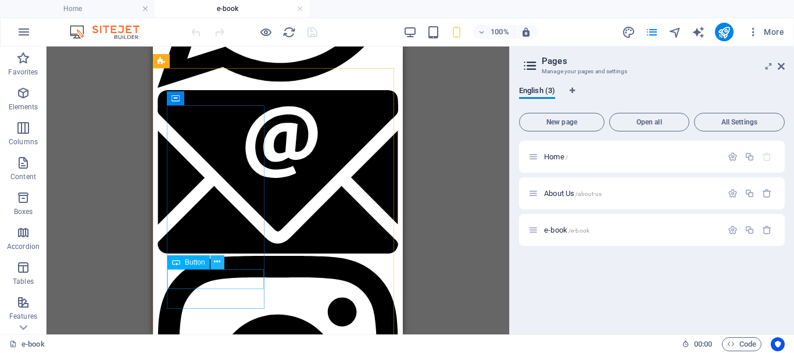
click at [218, 261] on icon at bounding box center [217, 262] width 6 height 12
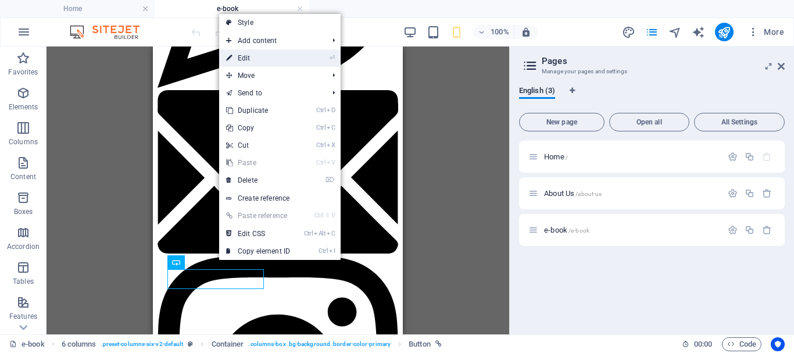
click at [300, 58] on li "⏎ Edit" at bounding box center [280, 57] width 122 height 17
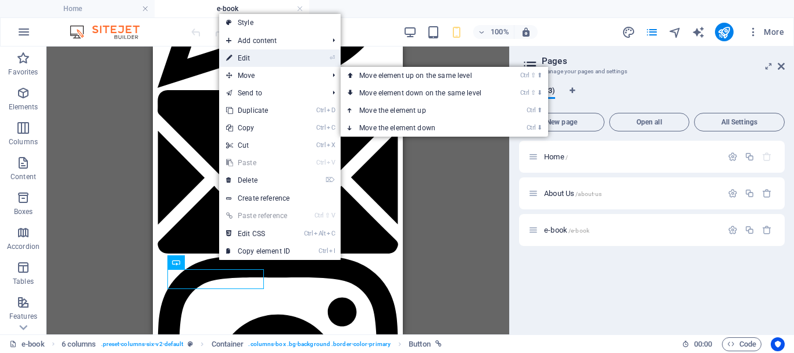
click at [273, 56] on link "⏎ Edit" at bounding box center [258, 57] width 78 height 17
select select "px"
select select
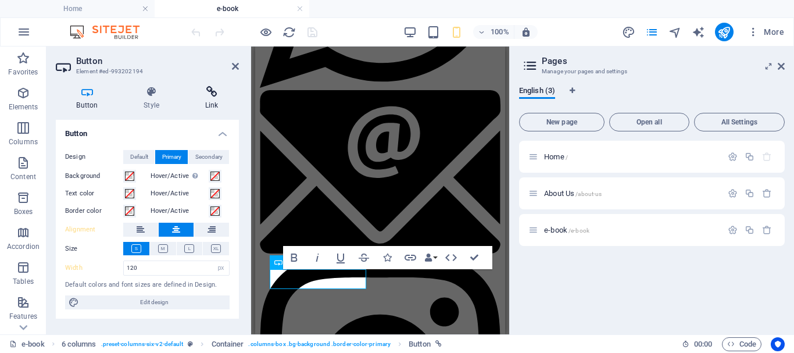
click at [204, 104] on h4 "Link" at bounding box center [211, 98] width 55 height 24
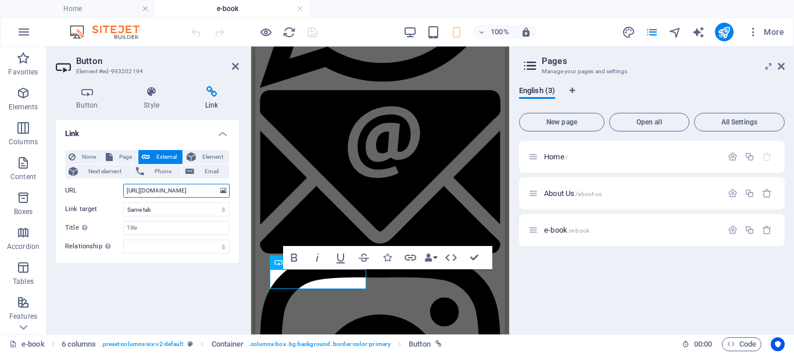
drag, startPoint x: 201, startPoint y: 189, endPoint x: 129, endPoint y: 188, distance: 71.5
click at [129, 188] on input "https://www.youtube.com/" at bounding box center [176, 191] width 106 height 14
type input "h"
paste input "https://pay.kiwify.com.br/bfxKznd"
type input "https://pay.kiwify.com.br/bfxKznd"
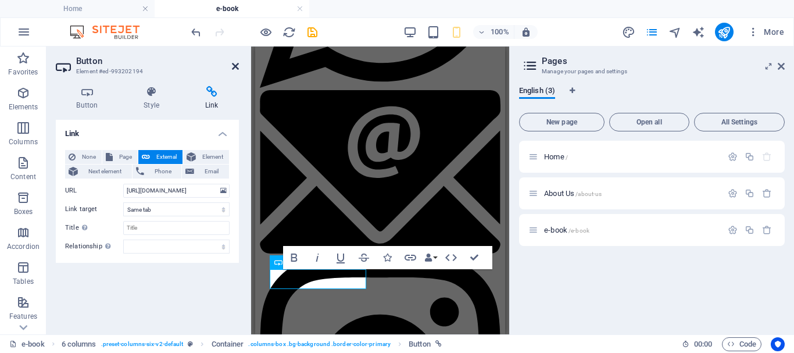
click at [234, 64] on icon at bounding box center [235, 66] width 7 height 9
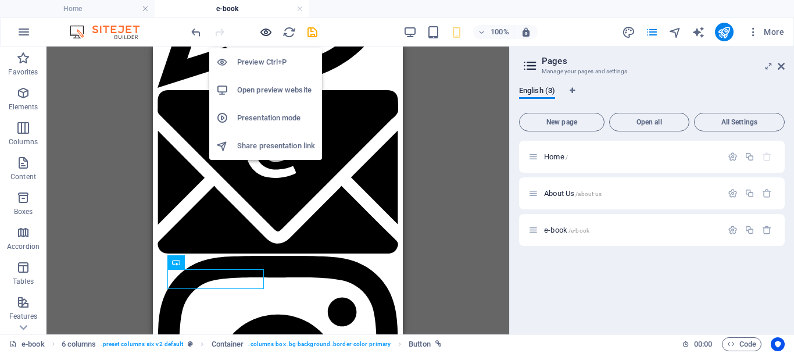
click at [269, 29] on icon "button" at bounding box center [265, 32] width 13 height 13
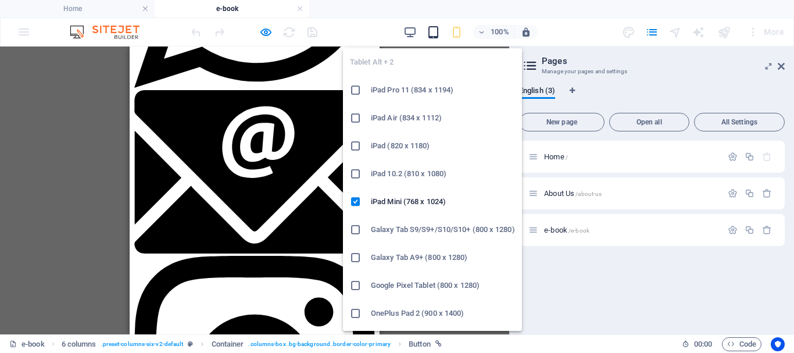
click at [437, 32] on icon "button" at bounding box center [433, 32] width 13 height 13
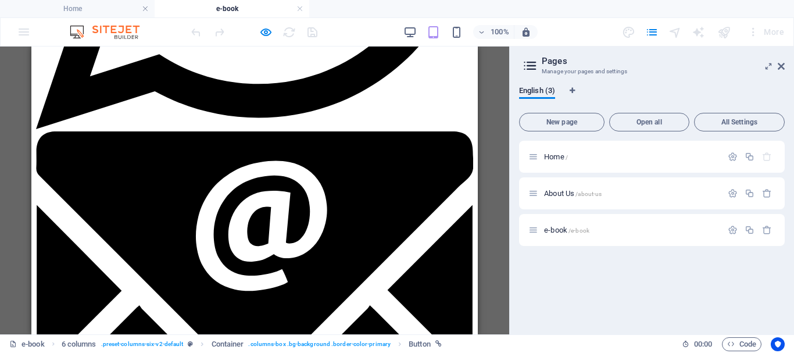
scroll to position [1043, 0]
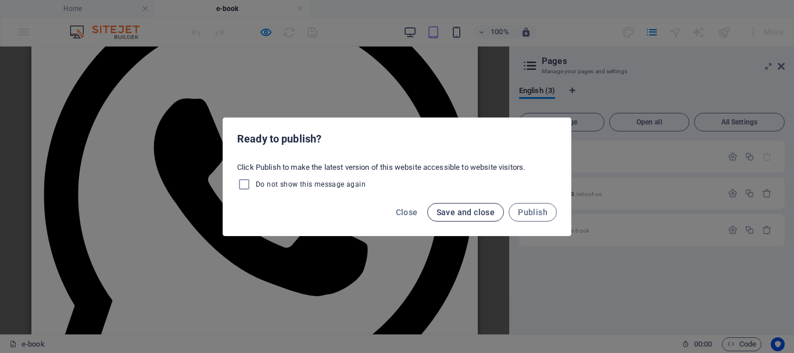
click at [469, 212] on span "Save and close" at bounding box center [466, 212] width 59 height 9
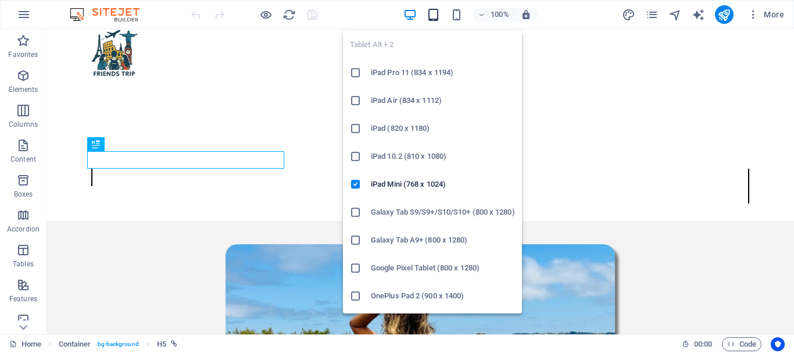
click at [436, 16] on icon "button" at bounding box center [433, 14] width 13 height 13
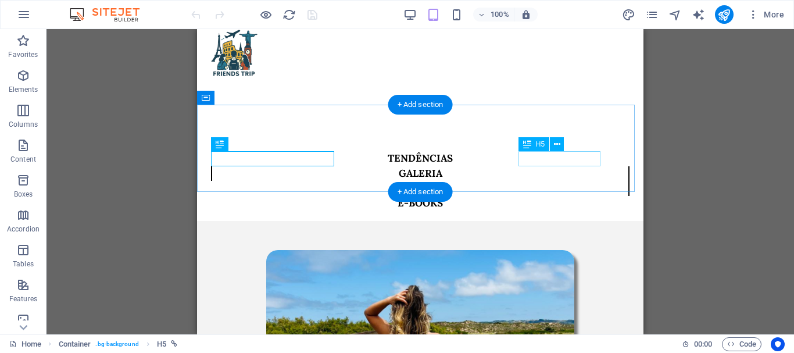
click at [569, 196] on div "E-BOOKS" at bounding box center [420, 203] width 419 height 15
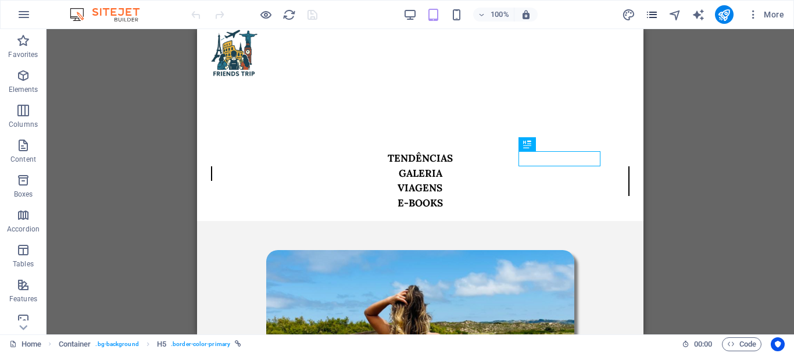
click at [651, 19] on icon "pages" at bounding box center [652, 14] width 13 height 13
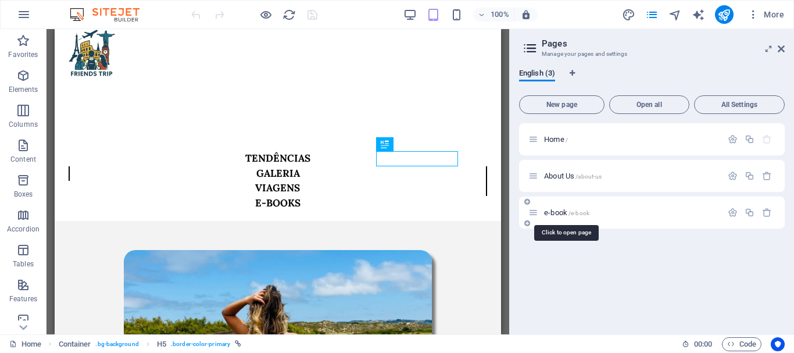
click at [561, 213] on span "e-book /e-book" at bounding box center [566, 212] width 45 height 9
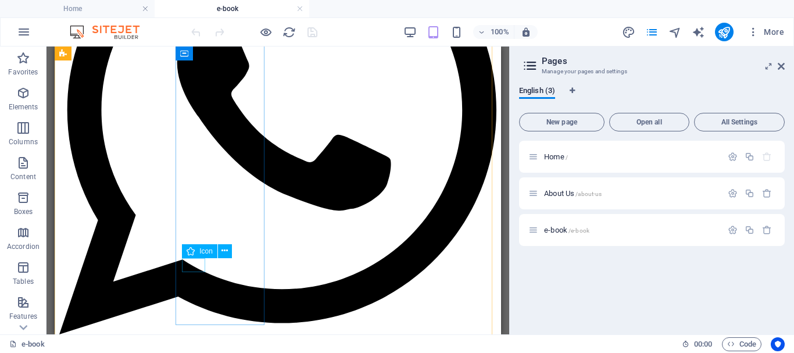
scroll to position [1186, 0]
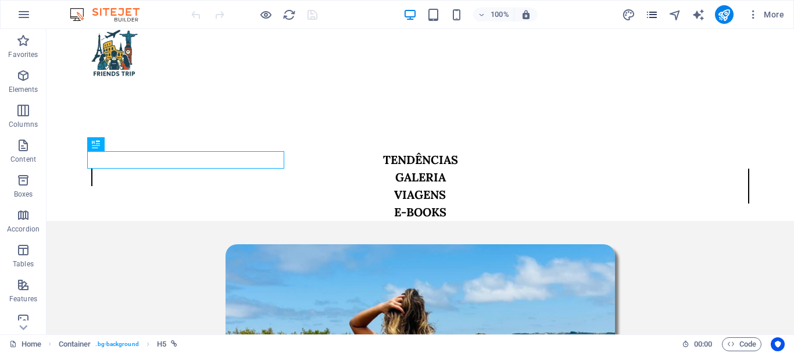
click at [654, 19] on icon "pages" at bounding box center [652, 14] width 13 height 13
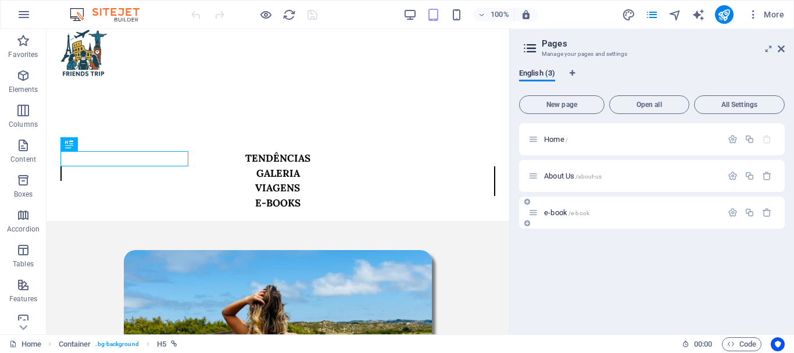
click at [562, 210] on span "e-book /e-book" at bounding box center [566, 212] width 45 height 9
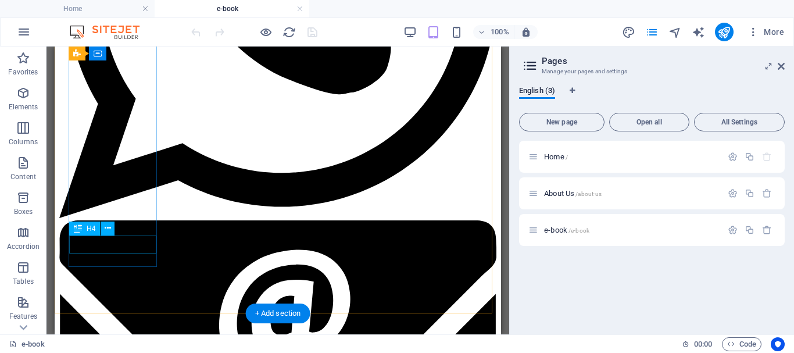
scroll to position [1186, 0]
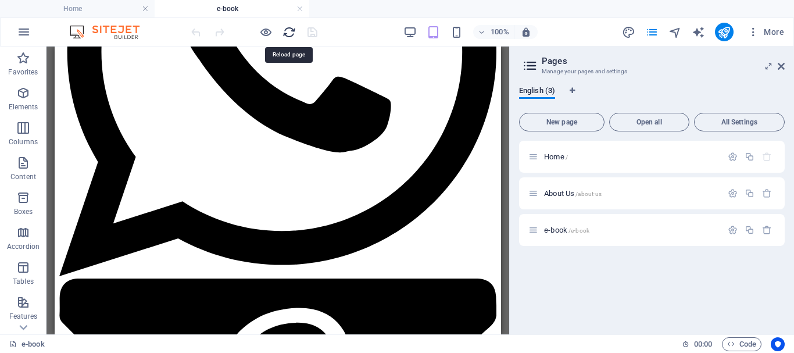
click at [290, 31] on icon "reload" at bounding box center [289, 32] width 13 height 13
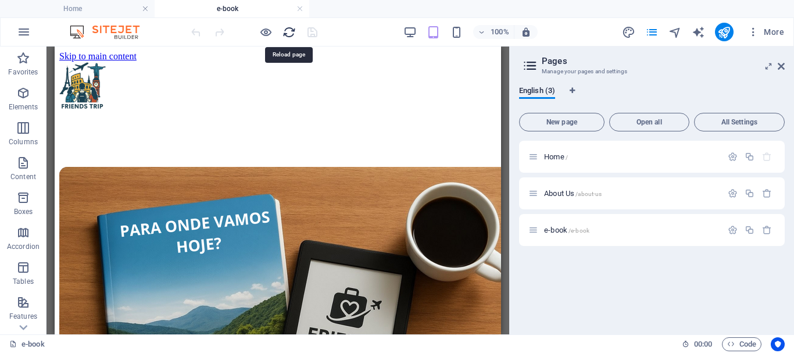
scroll to position [0, 0]
click at [553, 230] on span "e-book /e-book" at bounding box center [566, 230] width 45 height 9
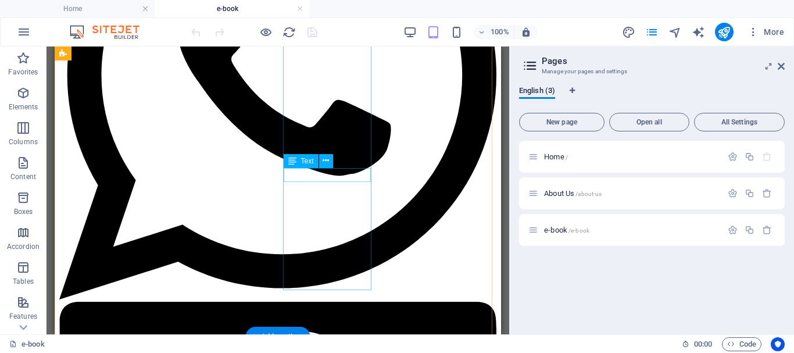
scroll to position [1279, 0]
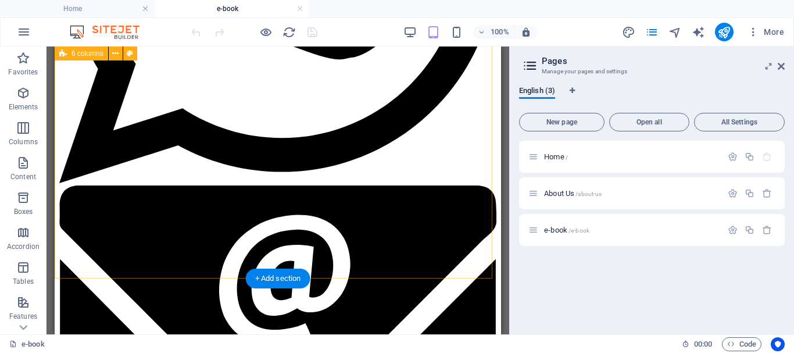
select select "px"
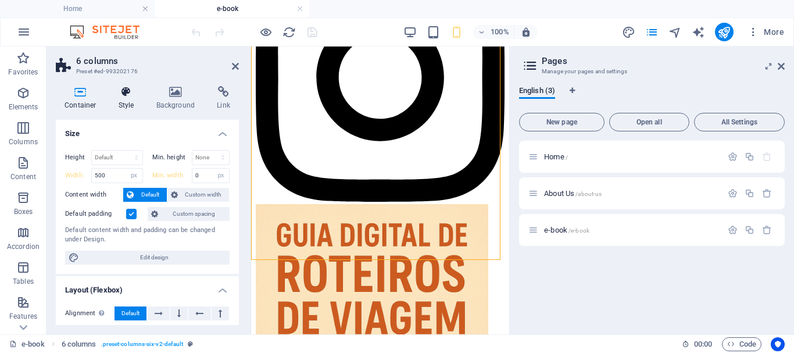
click at [132, 100] on h4 "Style" at bounding box center [129, 98] width 38 height 24
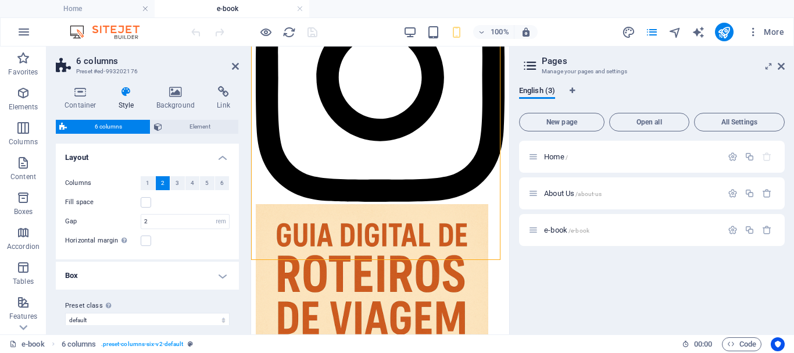
click at [162, 183] on span "2" at bounding box center [162, 183] width 3 height 14
click at [286, 34] on icon "reload" at bounding box center [289, 32] width 13 height 13
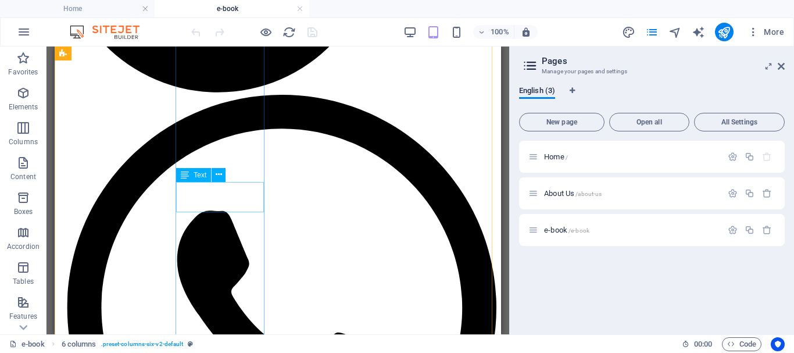
scroll to position [1163, 0]
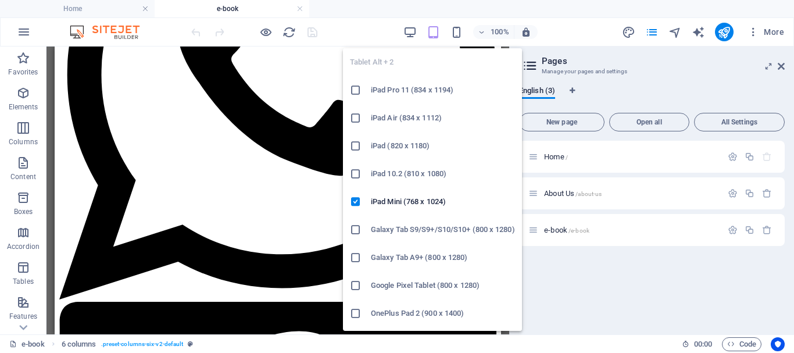
click at [436, 38] on icon "button" at bounding box center [433, 32] width 13 height 13
click at [435, 37] on icon "button" at bounding box center [433, 32] width 13 height 13
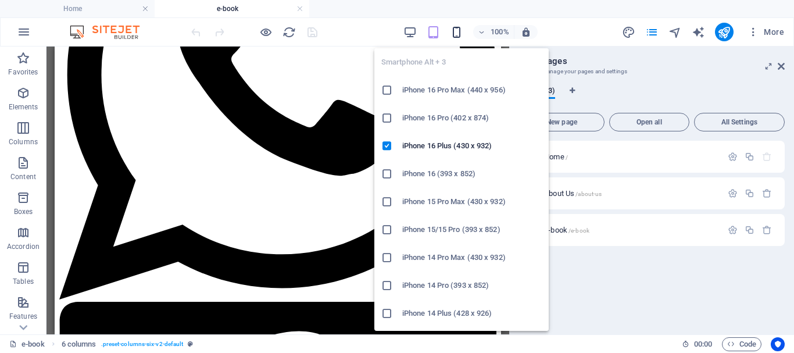
click at [462, 31] on icon "button" at bounding box center [456, 32] width 13 height 13
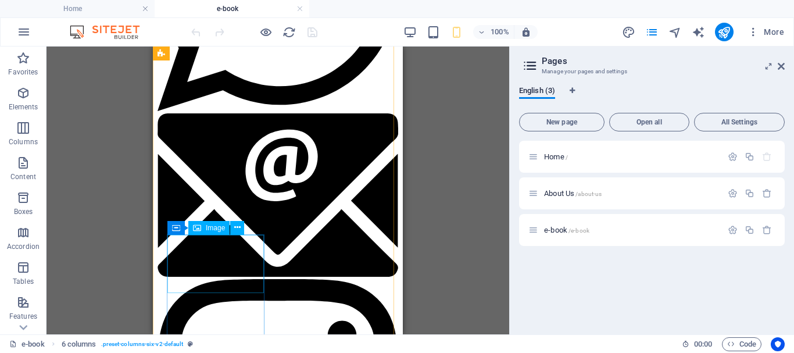
scroll to position [1047, 0]
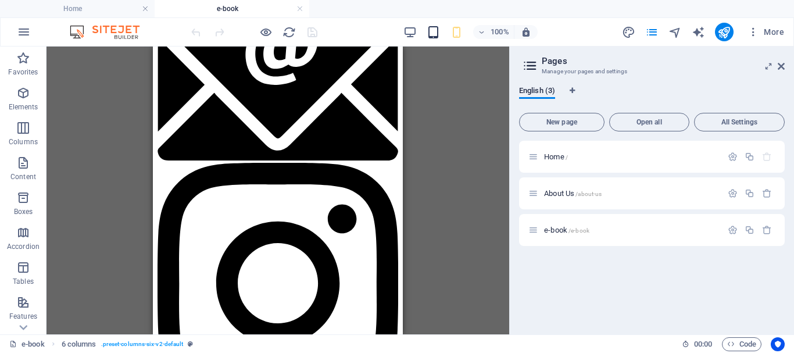
click at [433, 33] on icon "button" at bounding box center [433, 32] width 13 height 13
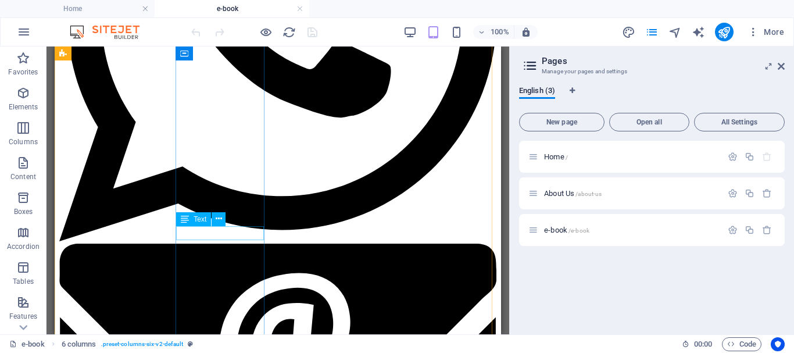
scroll to position [1163, 0]
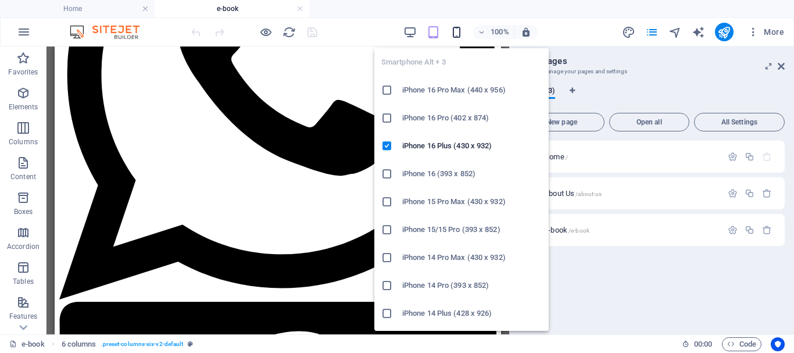
click at [451, 32] on icon "button" at bounding box center [456, 32] width 13 height 13
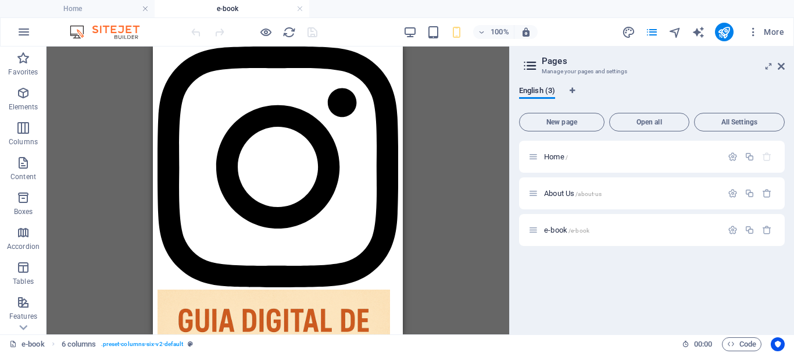
click at [442, 32] on div "100%" at bounding box center [471, 32] width 134 height 19
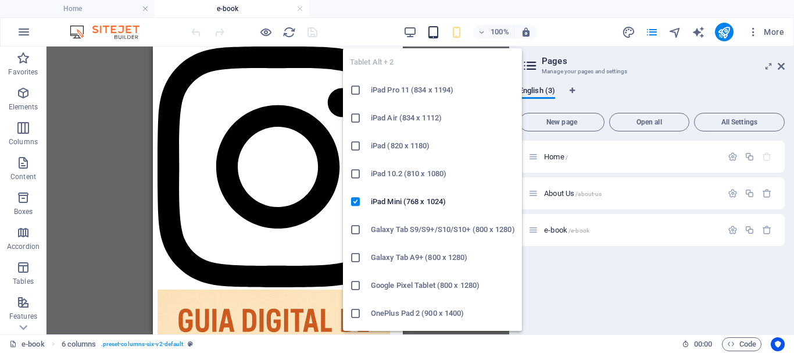
click at [427, 33] on span "button" at bounding box center [434, 32] width 14 height 13
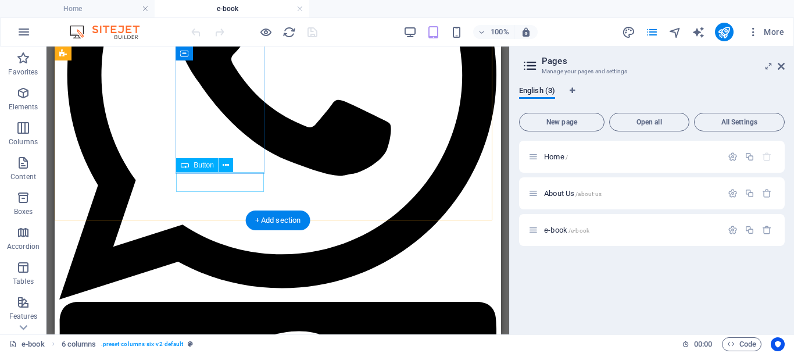
scroll to position [1396, 0]
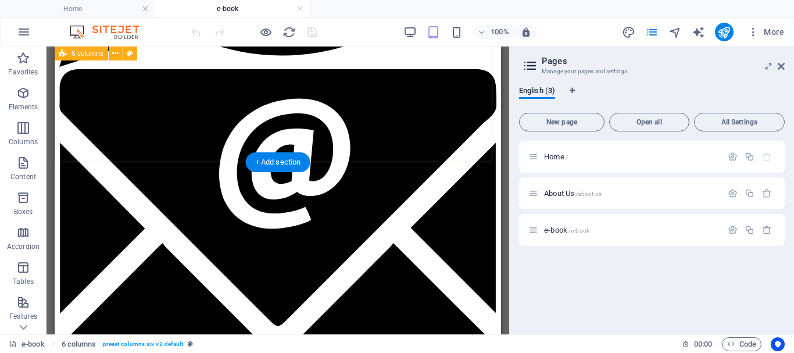
select select "px"
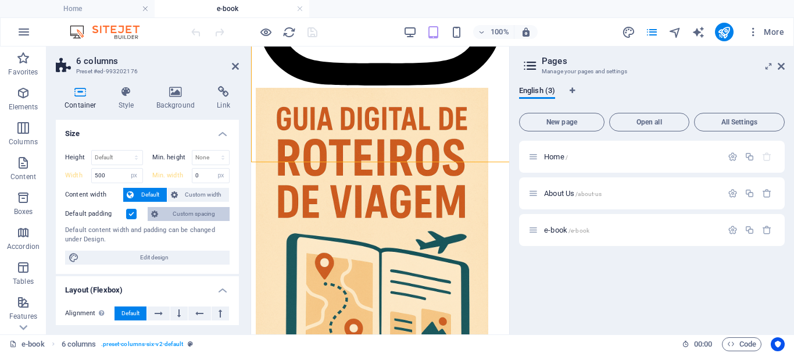
select select "rem"
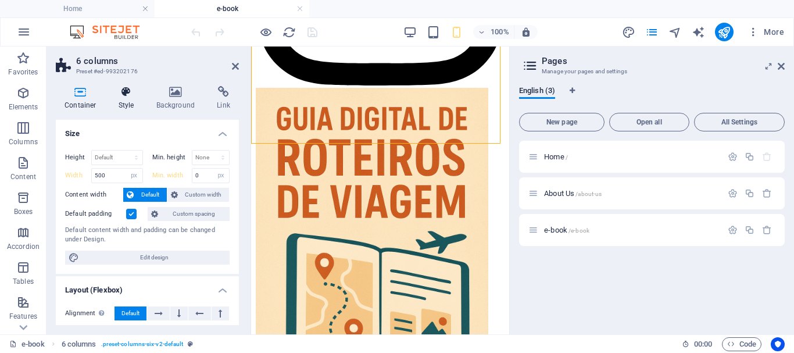
click at [136, 101] on h4 "Style" at bounding box center [129, 98] width 38 height 24
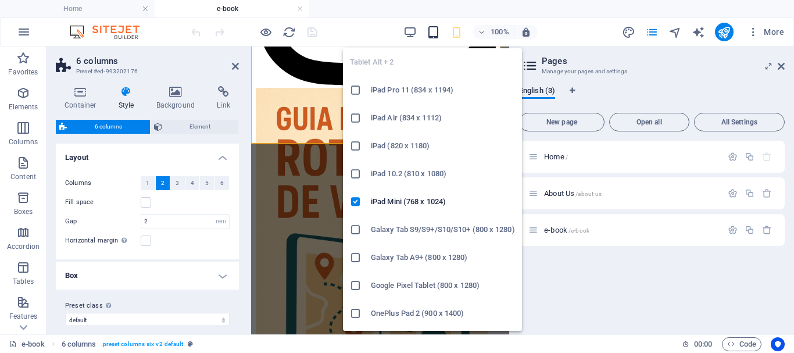
click at [427, 29] on icon "button" at bounding box center [433, 32] width 13 height 13
click at [428, 34] on icon "button" at bounding box center [433, 32] width 13 height 13
click at [437, 36] on icon "button" at bounding box center [433, 32] width 13 height 13
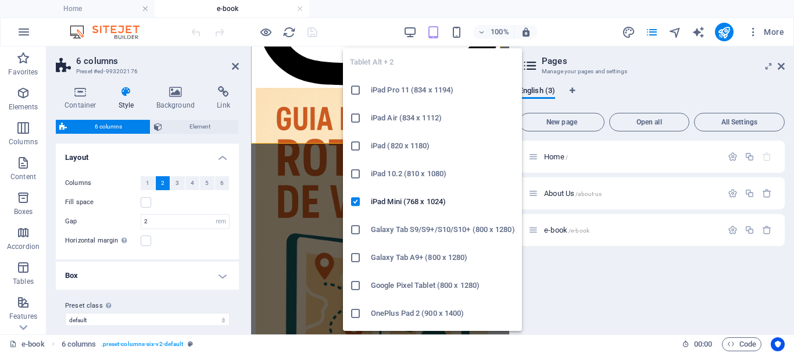
click at [437, 36] on icon "button" at bounding box center [433, 32] width 13 height 13
click at [436, 36] on icon "button" at bounding box center [433, 32] width 13 height 13
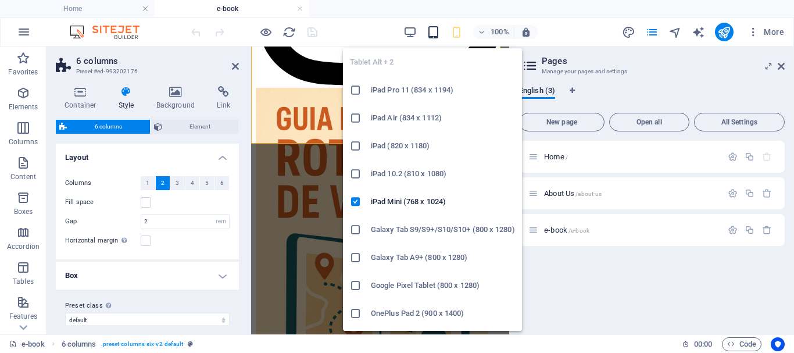
click at [436, 36] on icon "button" at bounding box center [433, 32] width 13 height 13
click at [435, 36] on icon "button" at bounding box center [433, 32] width 13 height 13
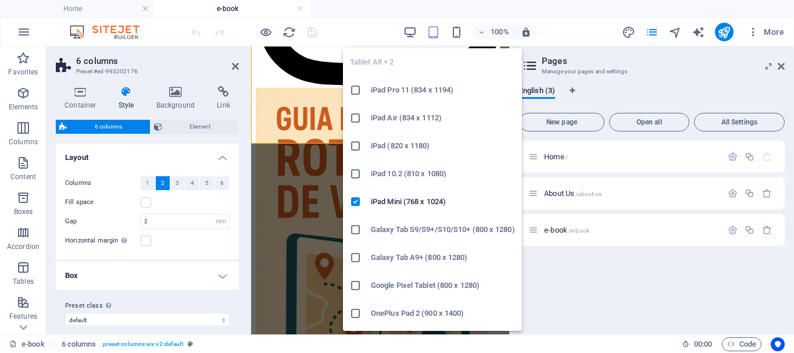
click at [435, 35] on icon "button" at bounding box center [433, 32] width 13 height 13
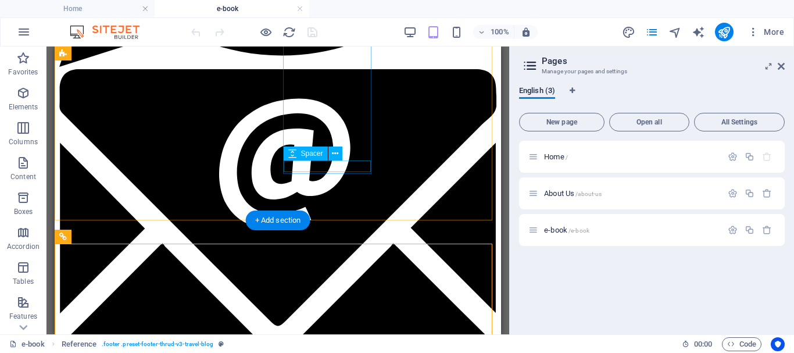
scroll to position [1221, 0]
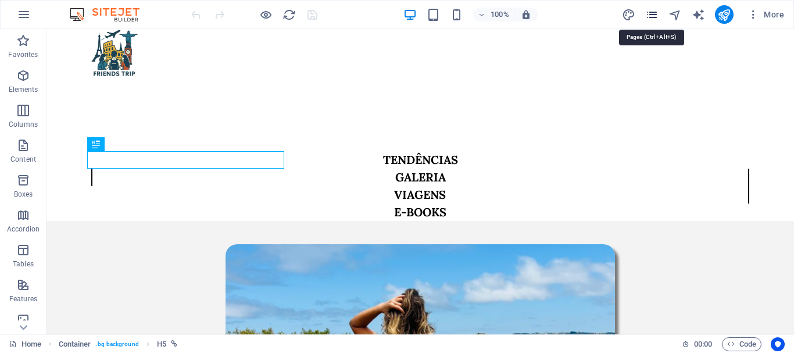
click at [651, 16] on icon "pages" at bounding box center [652, 14] width 13 height 13
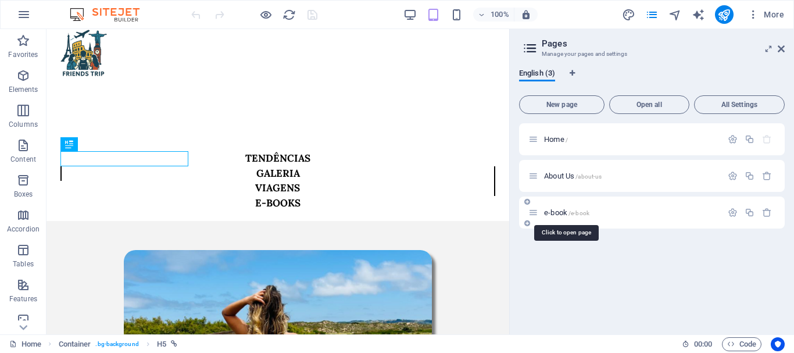
click at [561, 212] on span "e-book /e-book" at bounding box center [566, 212] width 45 height 9
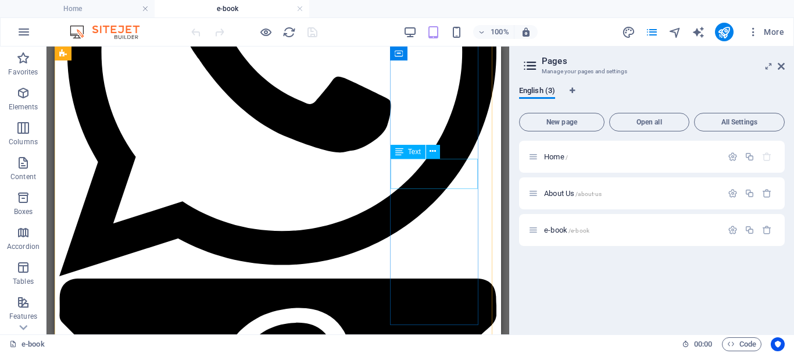
scroll to position [1245, 0]
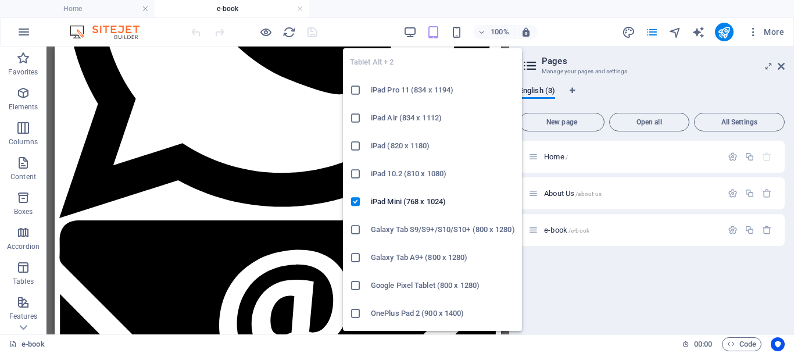
click at [393, 90] on h6 "iPad Pro 11 (834 x 1194)" at bounding box center [443, 90] width 144 height 14
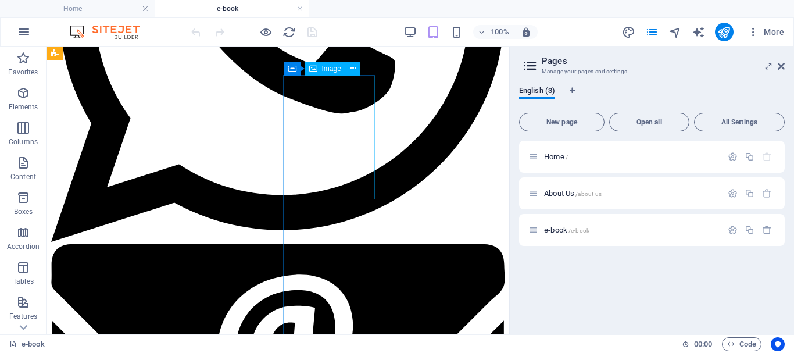
scroll to position [1139, 0]
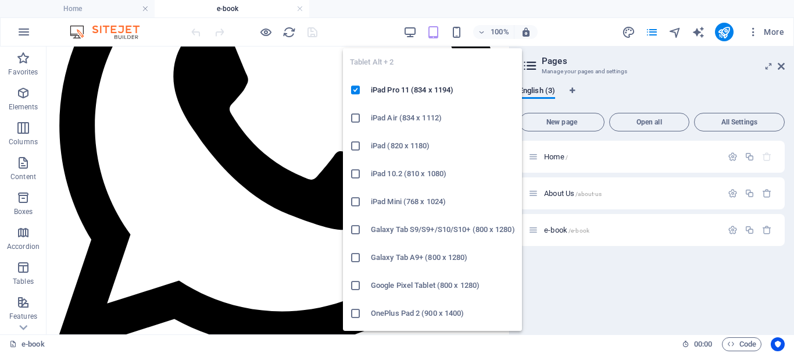
drag, startPoint x: 409, startPoint y: 113, endPoint x: 363, endPoint y: 68, distance: 65.0
click at [409, 114] on h6 "iPad Air (834 x 1112)" at bounding box center [443, 118] width 144 height 14
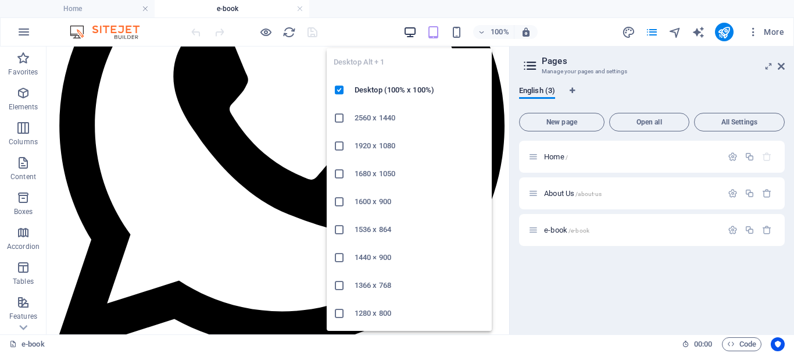
click at [412, 31] on icon "button" at bounding box center [410, 32] width 13 height 13
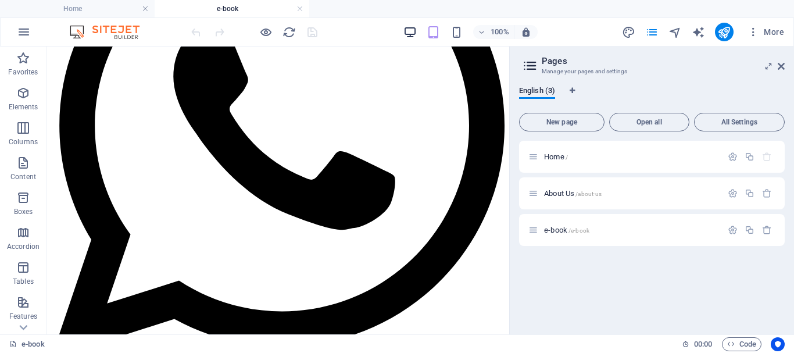
click at [411, 33] on icon "button" at bounding box center [410, 32] width 13 height 13
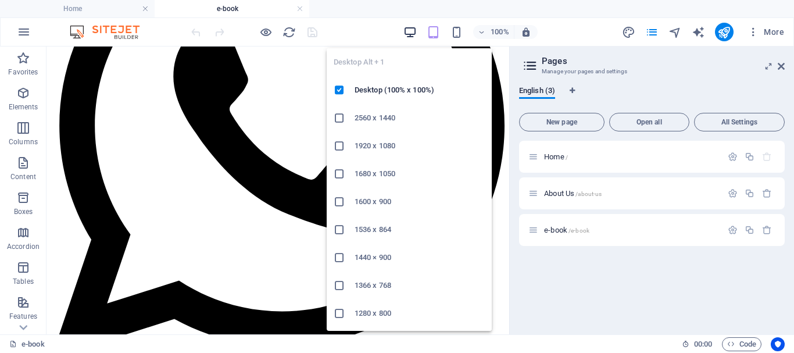
click at [409, 32] on icon "button" at bounding box center [410, 32] width 13 height 13
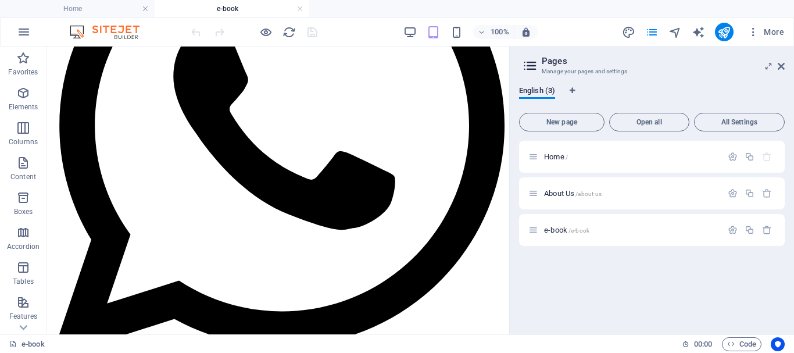
click at [420, 30] on div "100%" at bounding box center [471, 32] width 134 height 19
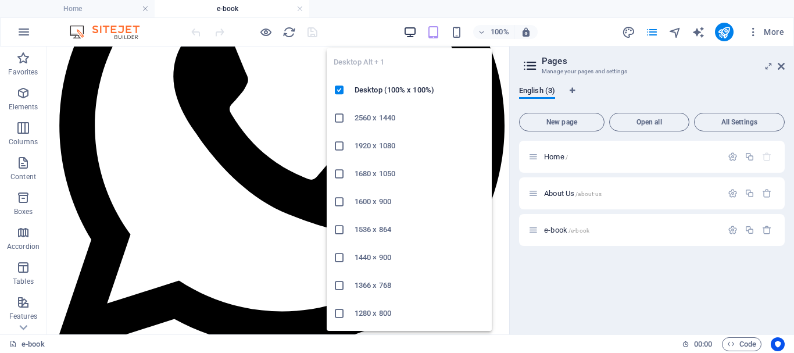
click at [415, 31] on icon "button" at bounding box center [410, 32] width 13 height 13
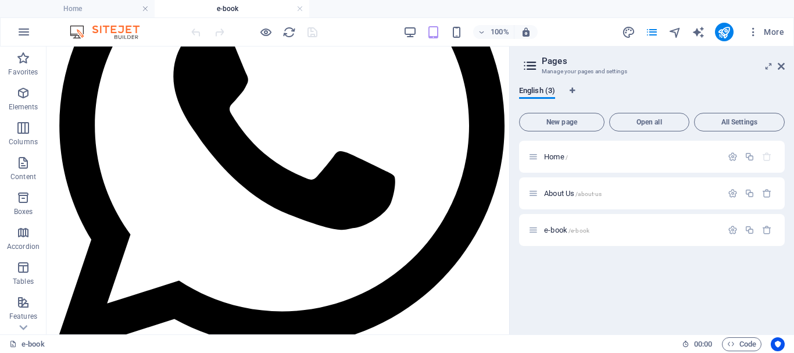
click at [445, 28] on div "100%" at bounding box center [471, 32] width 134 height 19
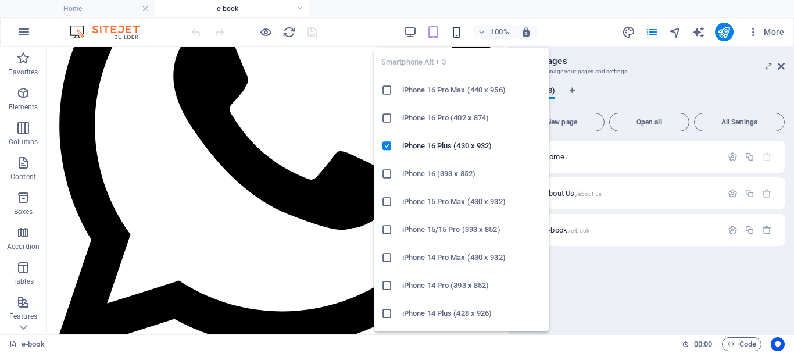
click at [455, 28] on icon "button" at bounding box center [456, 32] width 13 height 13
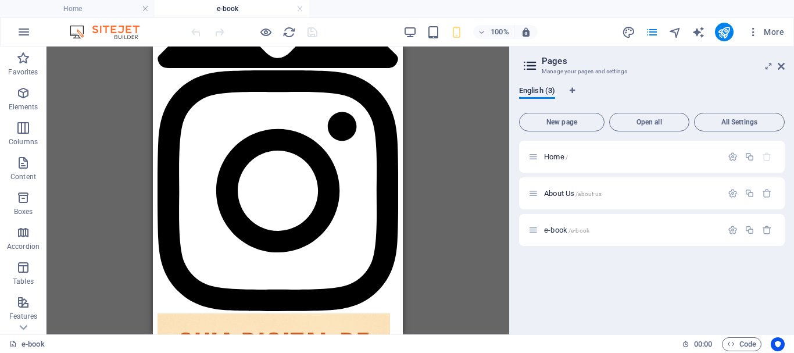
click at [421, 29] on div "100%" at bounding box center [471, 32] width 134 height 19
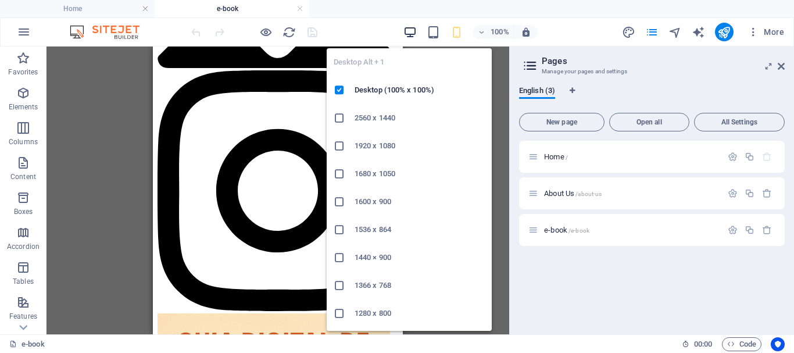
click at [405, 28] on icon "button" at bounding box center [410, 32] width 13 height 13
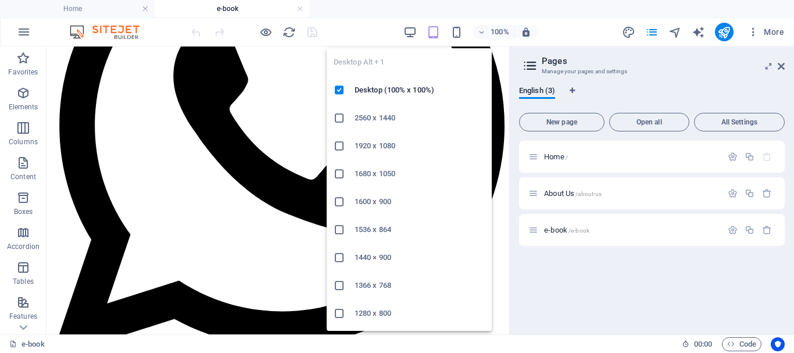
click at [386, 149] on h6 "1920 x 1080" at bounding box center [420, 146] width 130 height 14
click at [405, 32] on icon "button" at bounding box center [410, 32] width 13 height 13
click at [362, 169] on h6 "1680 x 1050" at bounding box center [420, 174] width 130 height 14
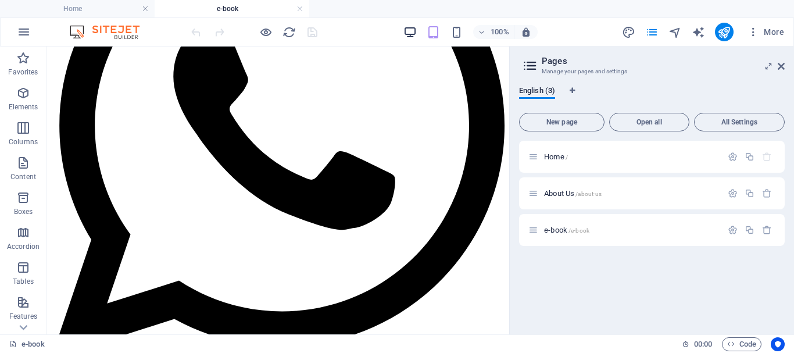
click at [413, 33] on icon "button" at bounding box center [410, 32] width 13 height 13
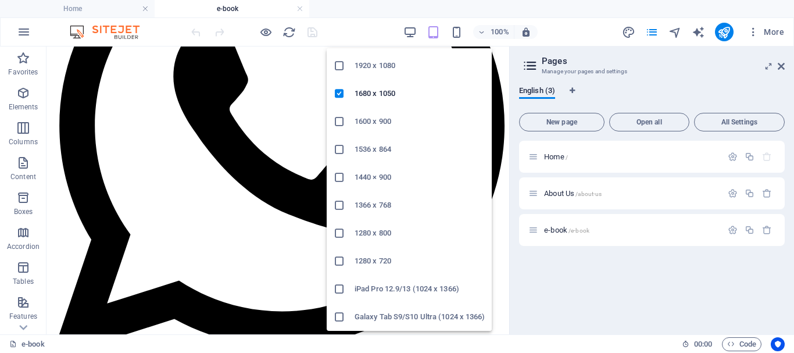
scroll to position [0, 0]
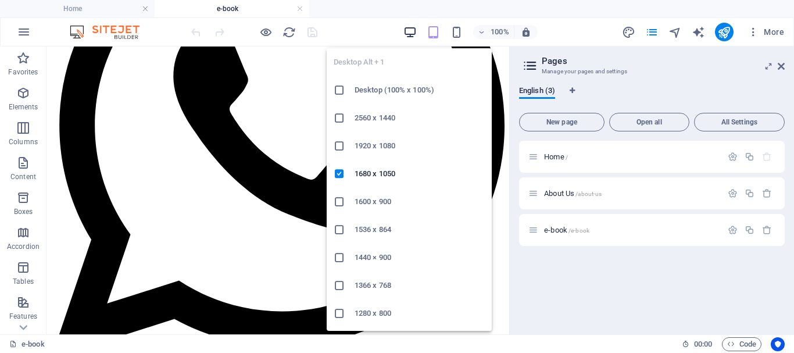
click at [407, 30] on icon "button" at bounding box center [410, 32] width 13 height 13
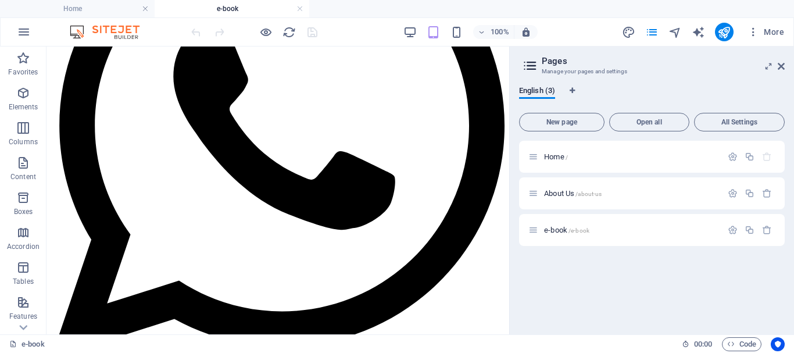
click at [426, 36] on div "100%" at bounding box center [471, 32] width 134 height 19
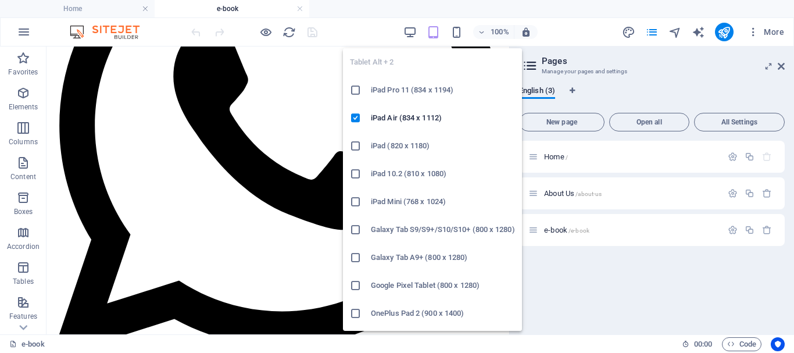
click at [432, 37] on icon "button" at bounding box center [433, 32] width 13 height 13
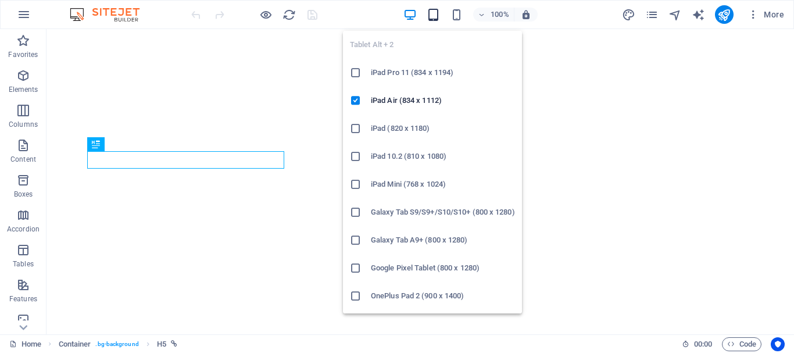
click at [429, 16] on icon "button" at bounding box center [433, 14] width 13 height 13
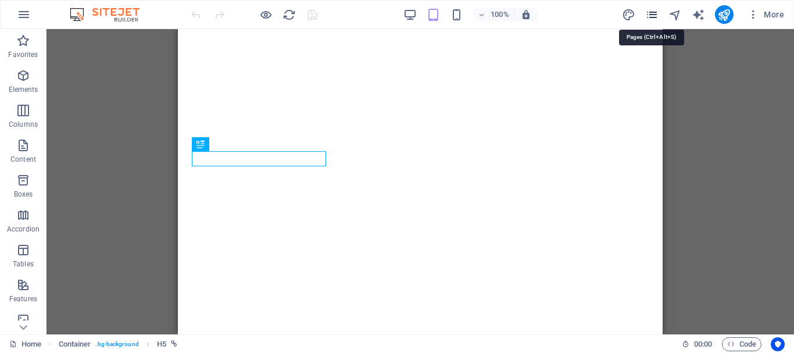
click at [652, 19] on icon "pages" at bounding box center [652, 14] width 13 height 13
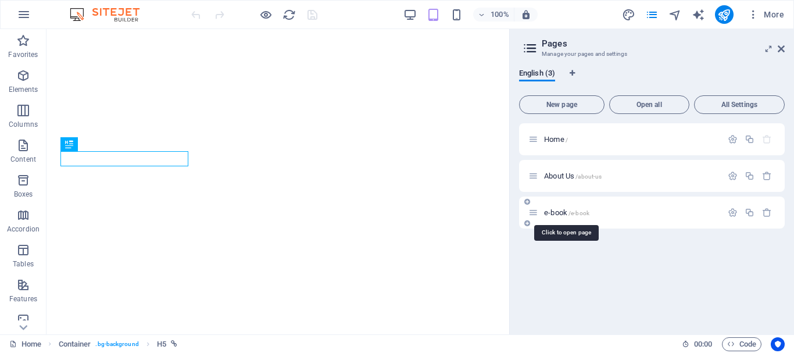
click at [567, 209] on span "e-book /e-book" at bounding box center [566, 212] width 45 height 9
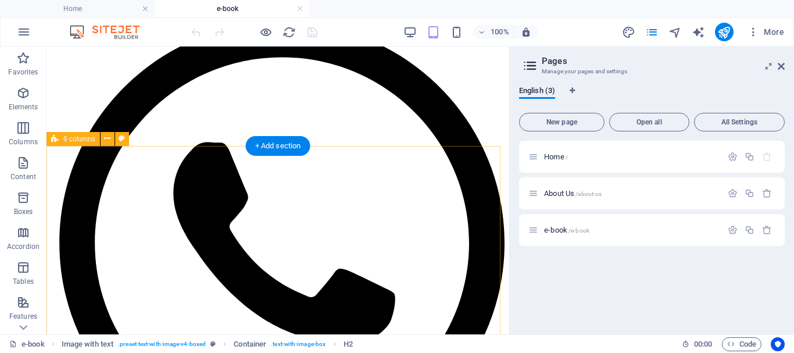
scroll to position [1196, 0]
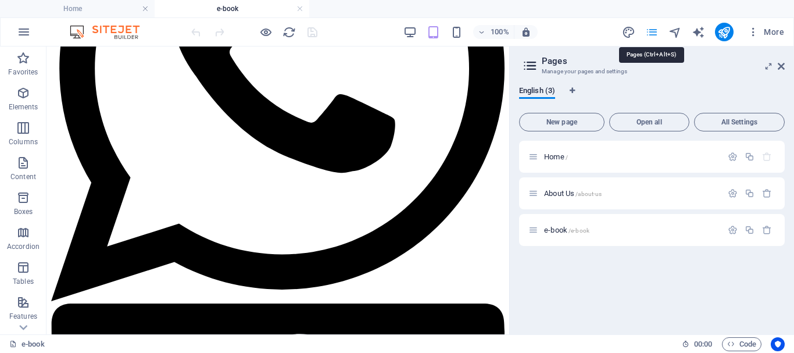
click at [650, 35] on icon "pages" at bounding box center [652, 32] width 13 height 13
click at [783, 60] on h2 "Pages" at bounding box center [663, 61] width 243 height 10
click at [784, 67] on icon at bounding box center [781, 66] width 7 height 9
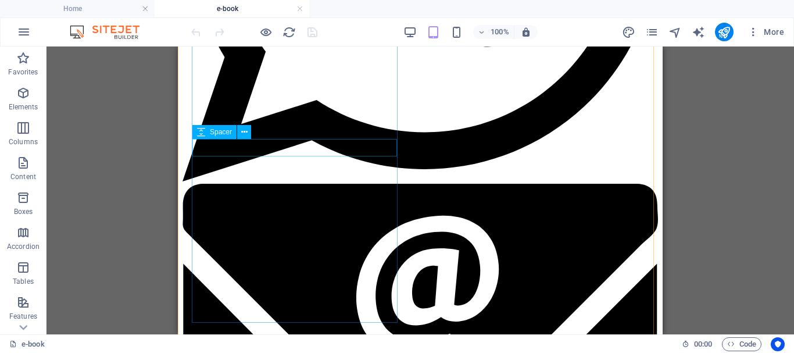
scroll to position [1538, 0]
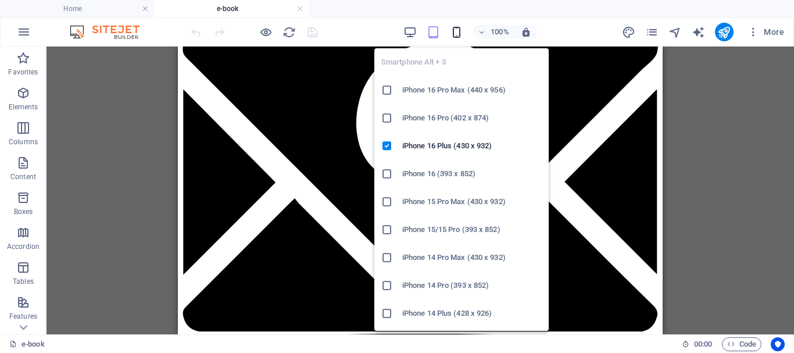
click at [458, 34] on icon "button" at bounding box center [456, 32] width 13 height 13
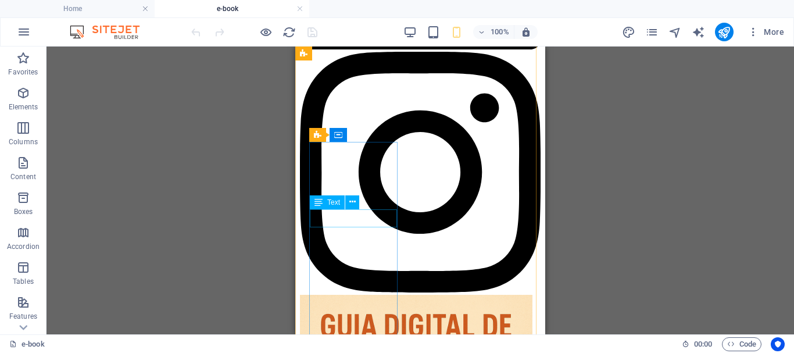
scroll to position [983, 0]
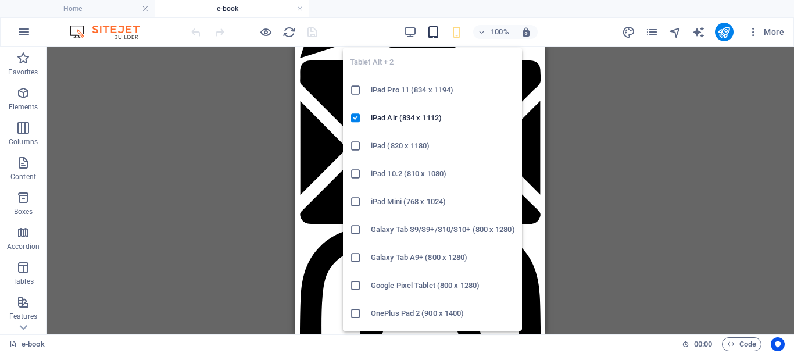
click at [434, 31] on icon "button" at bounding box center [433, 32] width 13 height 13
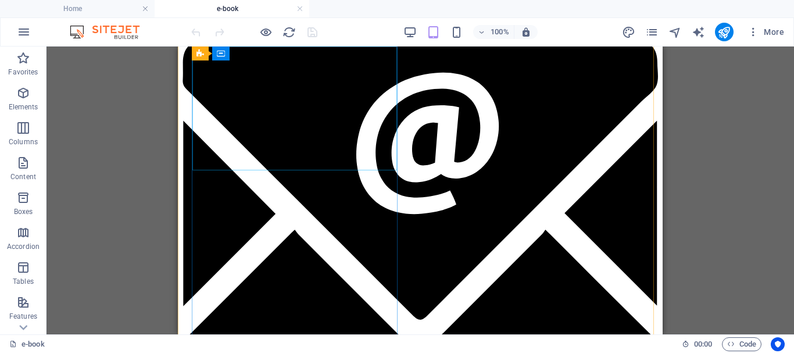
scroll to position [1274, 0]
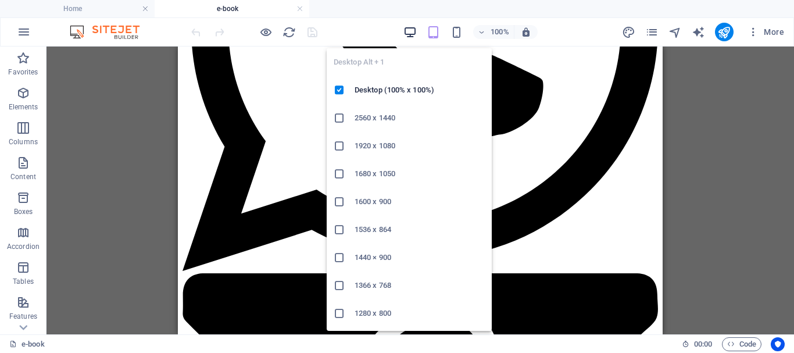
click at [410, 27] on icon "button" at bounding box center [410, 32] width 13 height 13
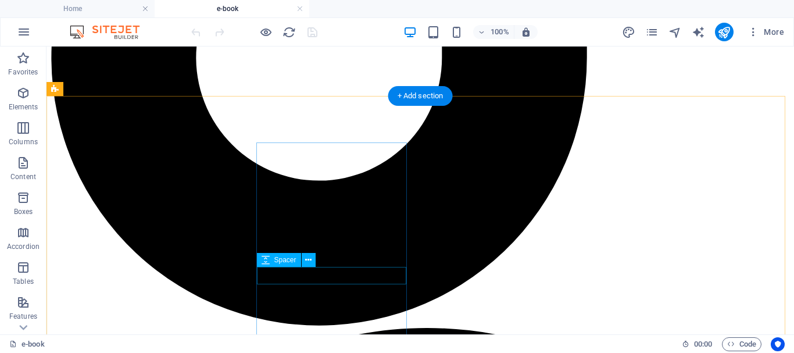
scroll to position [1100, 0]
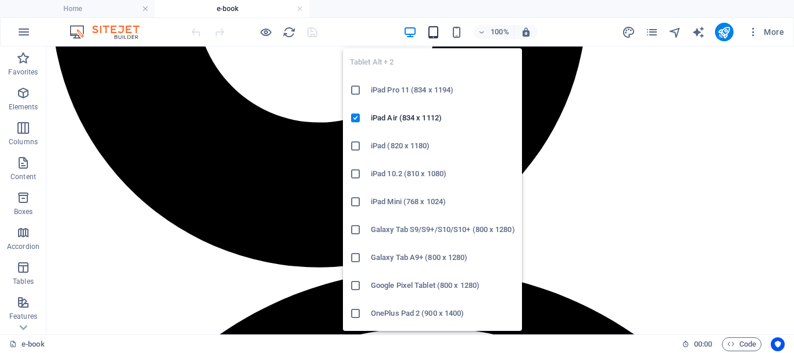
click at [437, 34] on icon "button" at bounding box center [433, 32] width 13 height 13
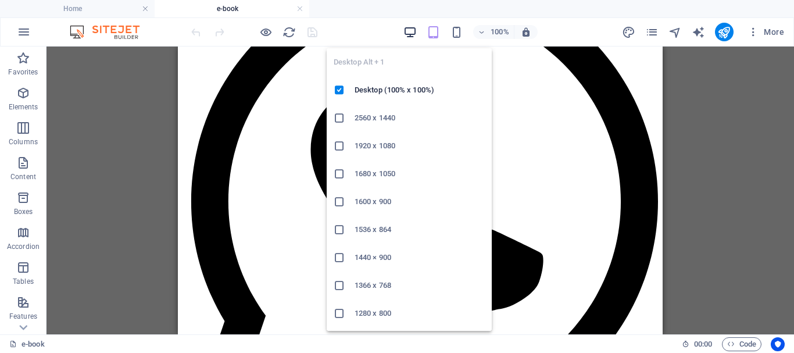
click at [411, 32] on icon "button" at bounding box center [410, 32] width 13 height 13
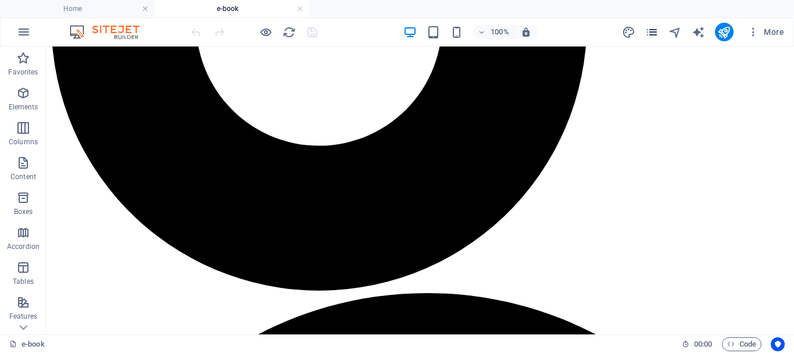
click at [651, 35] on icon "pages" at bounding box center [652, 32] width 13 height 13
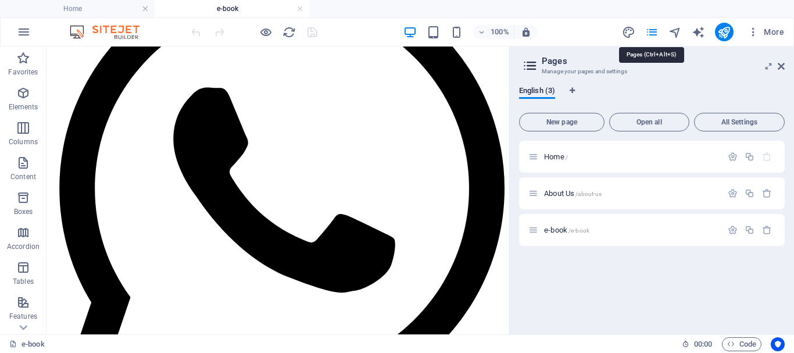
scroll to position [1107, 0]
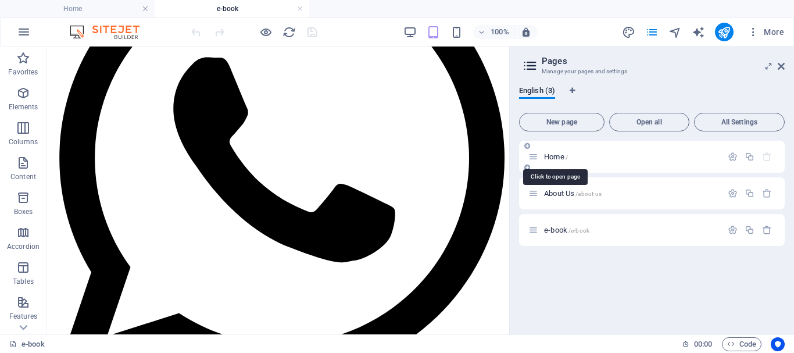
click at [546, 160] on span "Home /" at bounding box center [556, 156] width 24 height 9
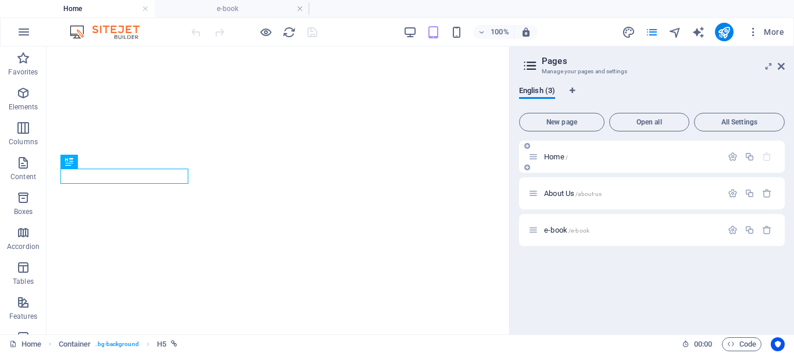
scroll to position [0, 0]
click at [780, 65] on icon at bounding box center [781, 66] width 7 height 9
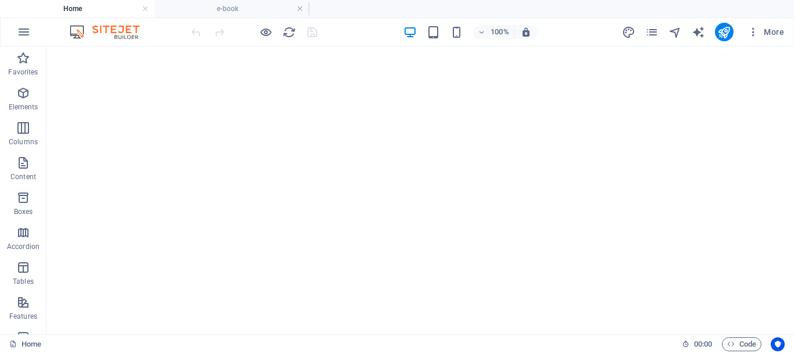
click at [455, 41] on div "100% More" at bounding box center [397, 32] width 793 height 28
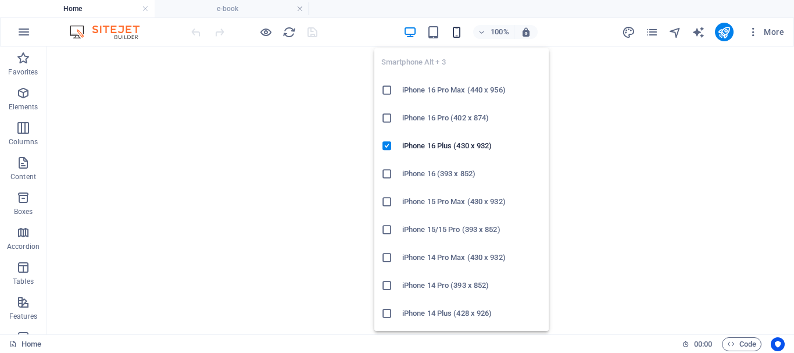
click at [455, 33] on icon "button" at bounding box center [456, 32] width 13 height 13
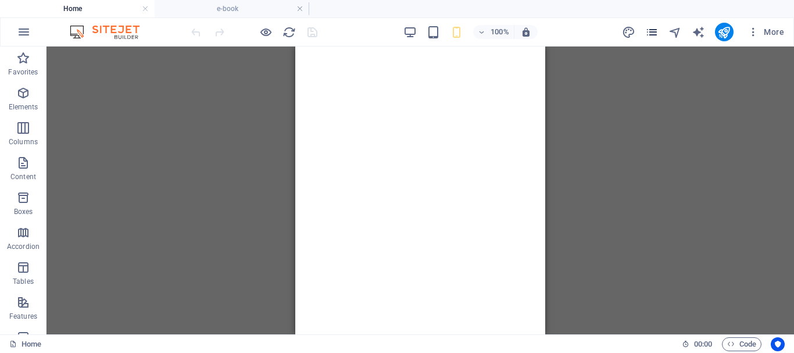
click at [646, 32] on icon "pages" at bounding box center [652, 32] width 13 height 13
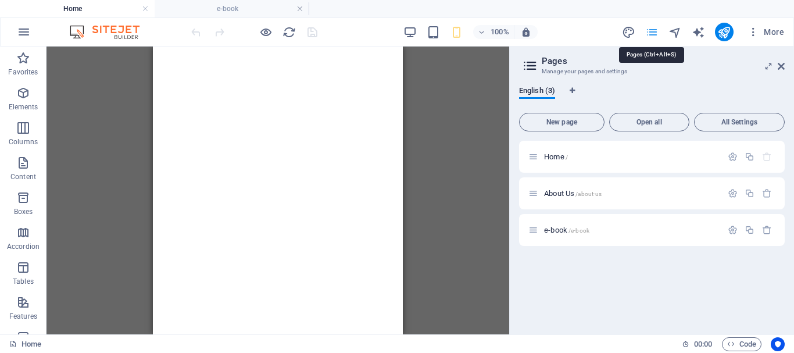
click at [646, 32] on icon "pages" at bounding box center [652, 32] width 13 height 13
click at [782, 66] on icon at bounding box center [781, 66] width 7 height 9
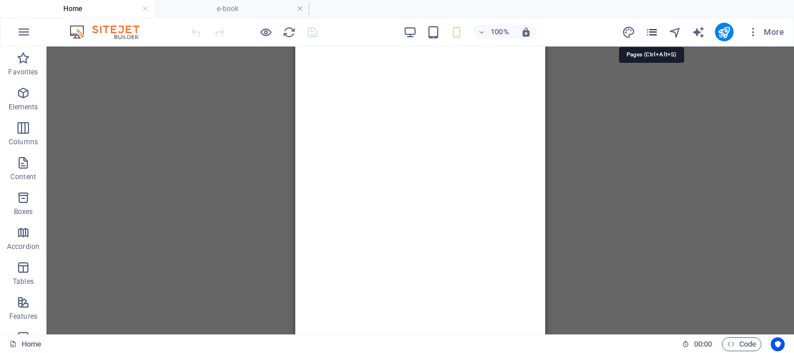
click at [650, 32] on icon "pages" at bounding box center [652, 32] width 13 height 13
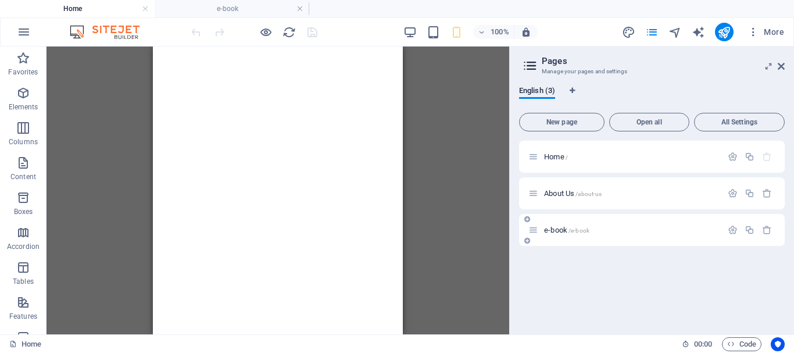
click at [554, 235] on div "e-book /e-book" at bounding box center [626, 229] width 194 height 13
click at [573, 231] on span "/e-book" at bounding box center [579, 230] width 21 height 6
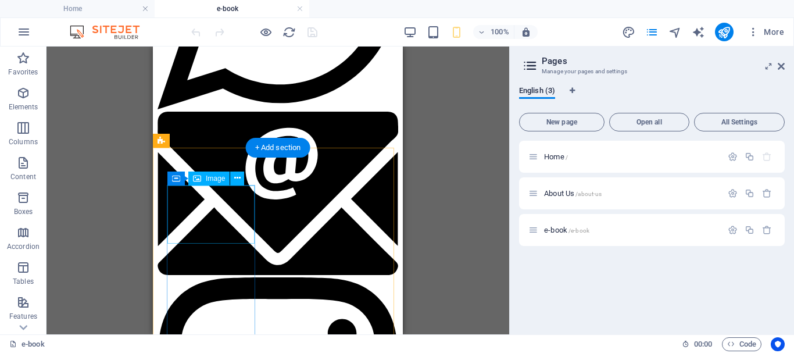
scroll to position [816, 0]
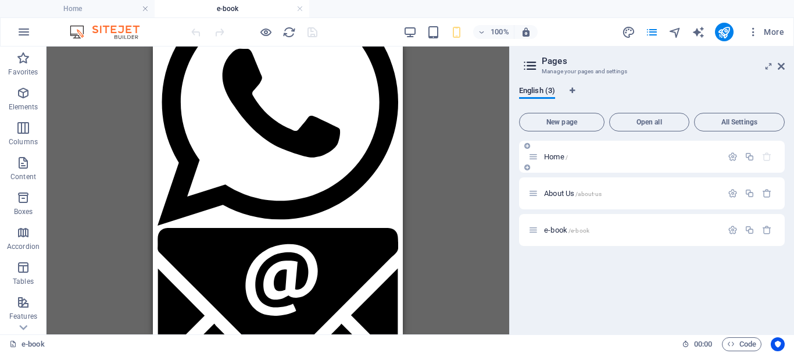
click at [550, 162] on div "Home /" at bounding box center [626, 156] width 194 height 13
click at [550, 157] on span "Home /" at bounding box center [556, 156] width 24 height 9
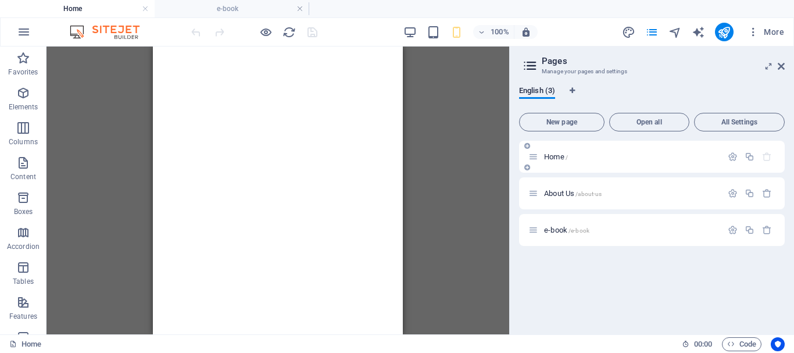
scroll to position [0, 0]
click at [782, 65] on icon at bounding box center [781, 66] width 7 height 9
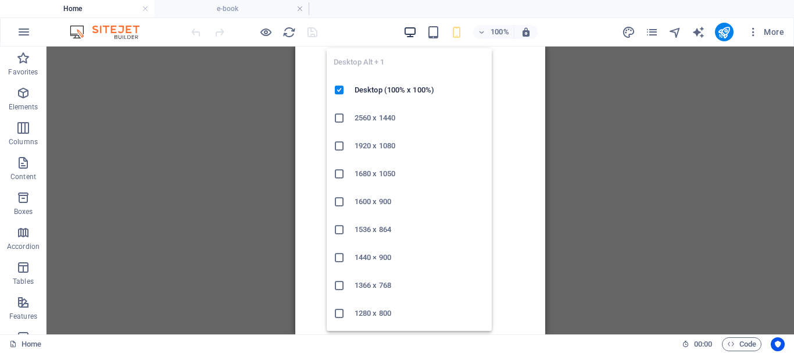
click at [411, 31] on icon "button" at bounding box center [410, 32] width 13 height 13
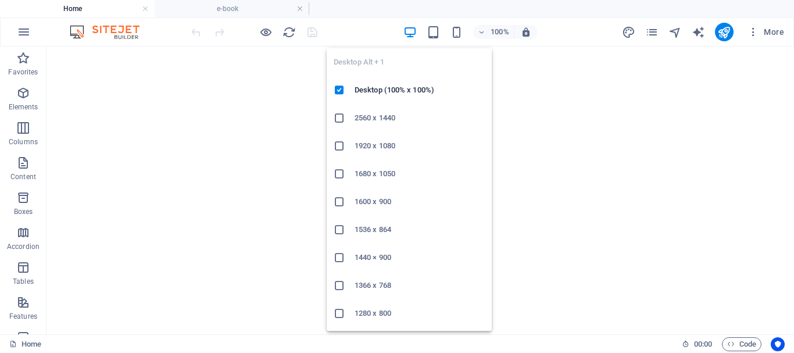
scroll to position [80, 0]
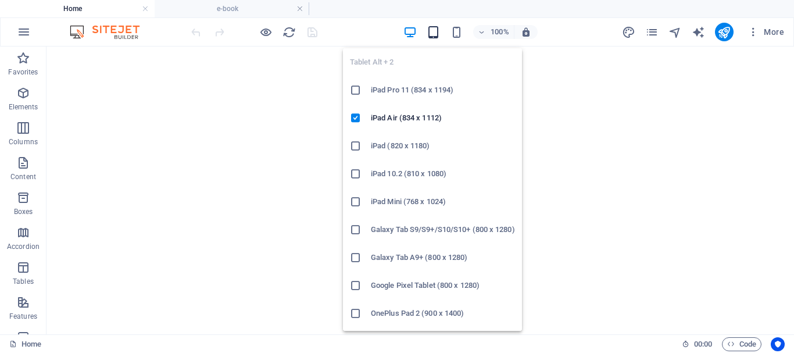
click at [436, 29] on icon "button" at bounding box center [433, 32] width 13 height 13
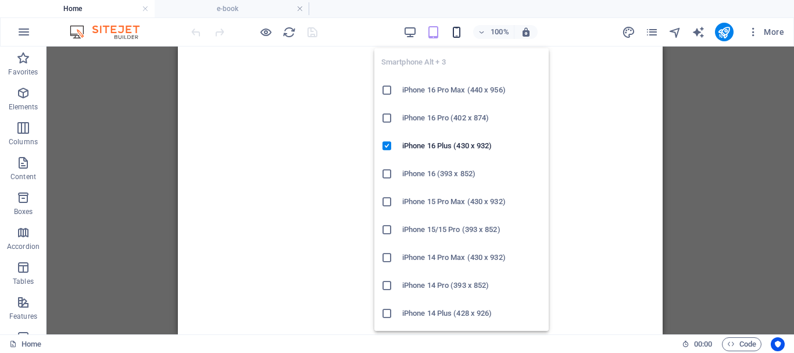
click at [450, 31] on span "button" at bounding box center [457, 32] width 14 height 13
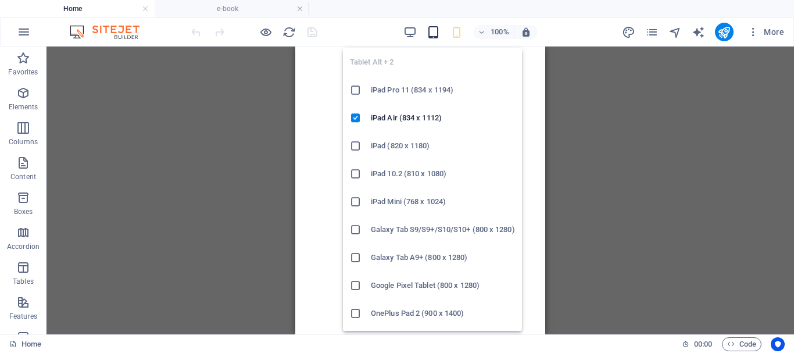
click at [432, 31] on icon "button" at bounding box center [433, 32] width 13 height 13
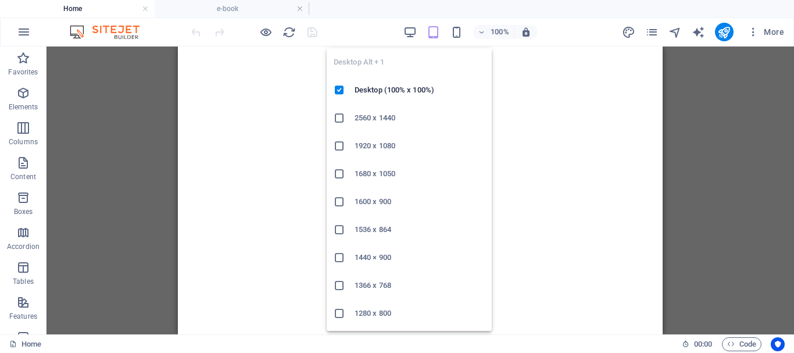
click at [402, 33] on div "100% More" at bounding box center [489, 32] width 600 height 19
click at [404, 33] on icon "button" at bounding box center [410, 32] width 13 height 13
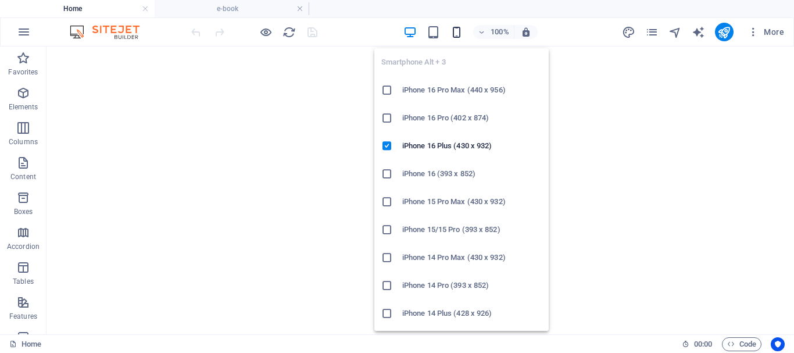
click at [456, 31] on icon "button" at bounding box center [456, 32] width 13 height 13
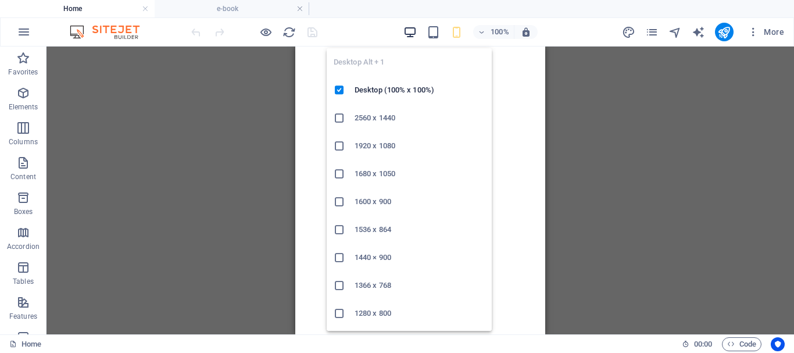
click at [411, 36] on icon "button" at bounding box center [410, 32] width 13 height 13
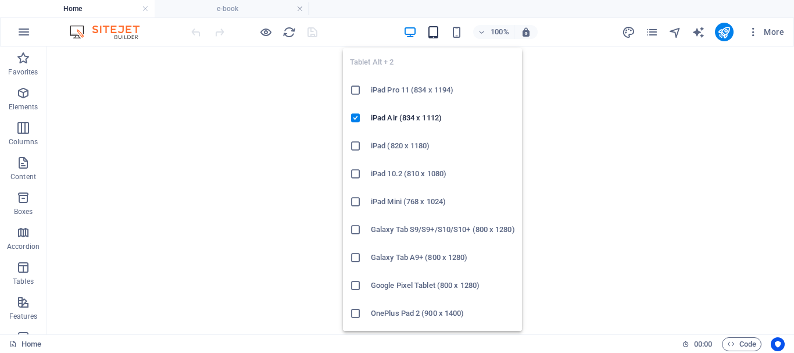
click at [429, 33] on icon "button" at bounding box center [433, 32] width 13 height 13
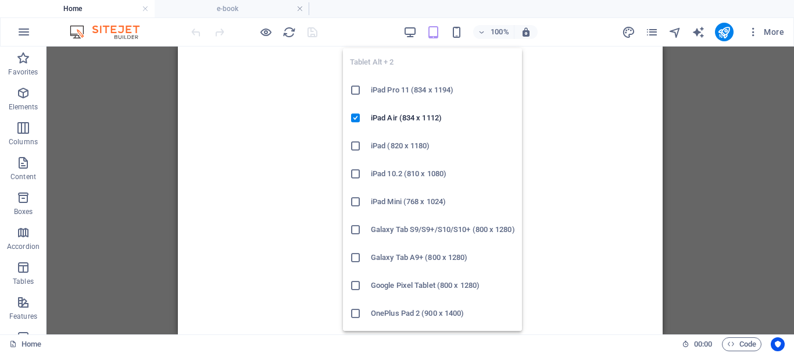
scroll to position [58, 0]
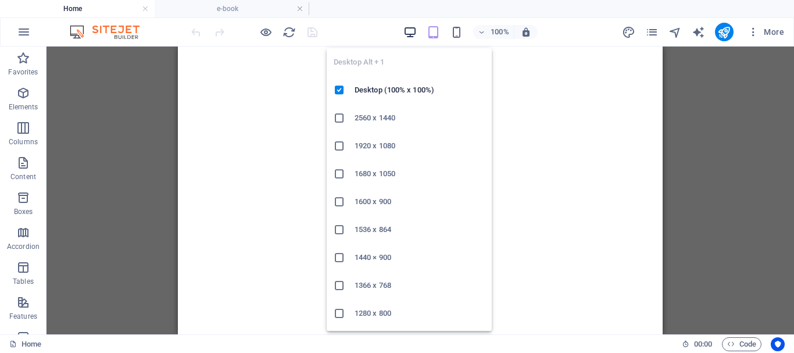
click at [405, 36] on icon "button" at bounding box center [410, 32] width 13 height 13
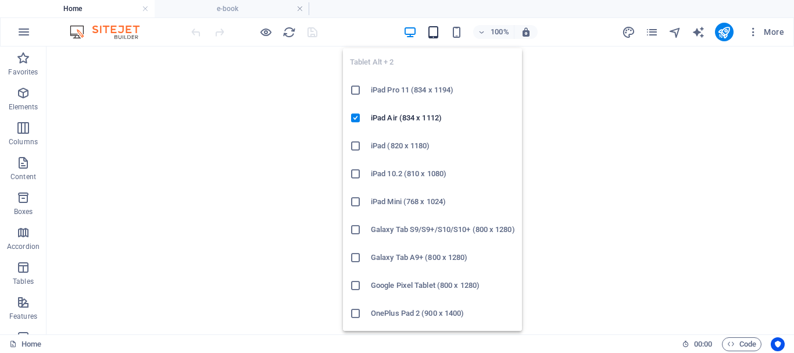
click at [436, 30] on icon "button" at bounding box center [433, 32] width 13 height 13
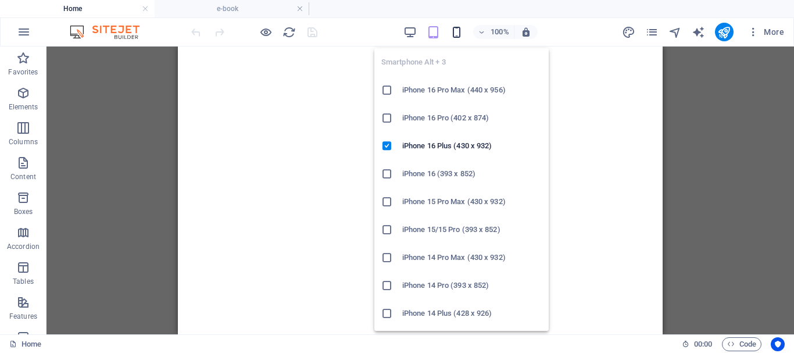
click at [455, 34] on icon "button" at bounding box center [456, 32] width 13 height 13
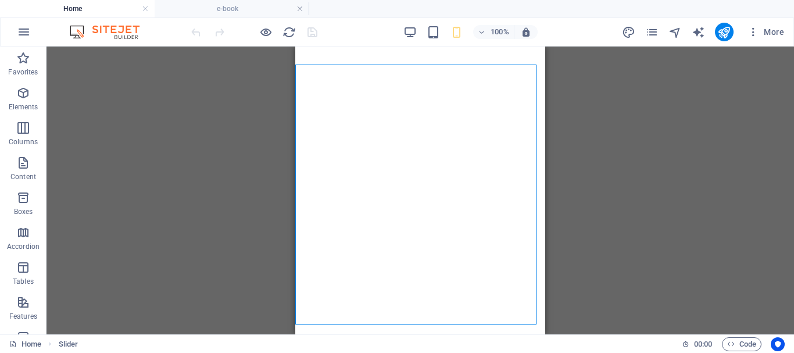
click at [558, 179] on div "Drag here to replace the existing content. Press “Ctrl” if you want to create a…" at bounding box center [421, 191] width 748 height 288
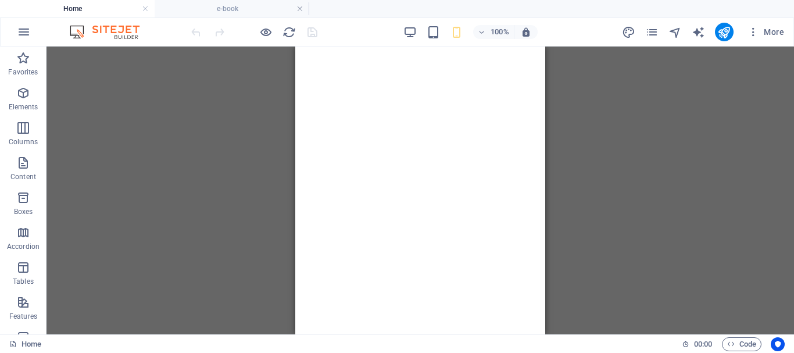
click at [426, 35] on div "100%" at bounding box center [471, 32] width 134 height 19
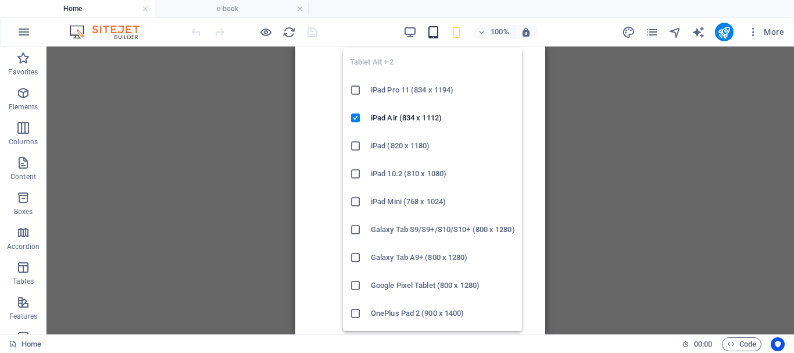
click at [428, 33] on icon "button" at bounding box center [433, 32] width 13 height 13
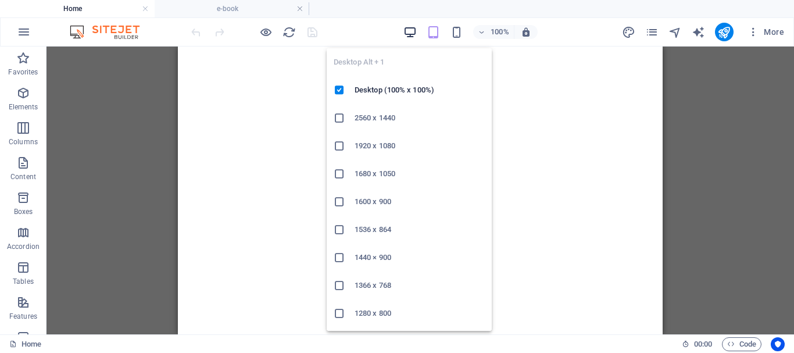
click at [416, 37] on icon "button" at bounding box center [410, 32] width 13 height 13
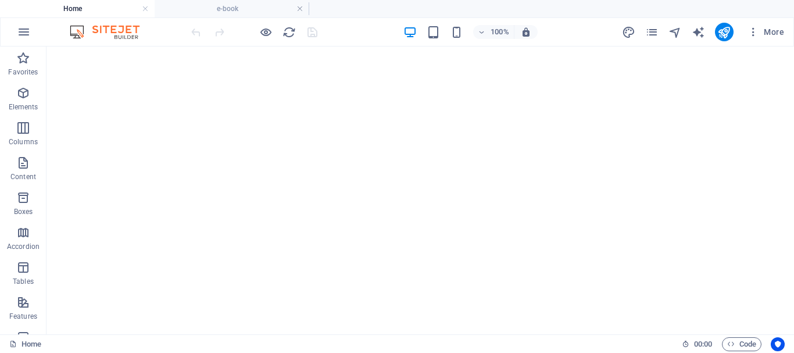
click at [435, 23] on div "100%" at bounding box center [471, 32] width 134 height 19
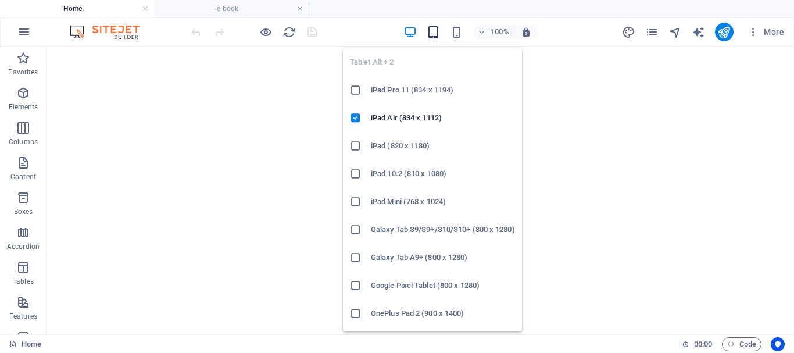
click at [434, 27] on icon "button" at bounding box center [433, 32] width 13 height 13
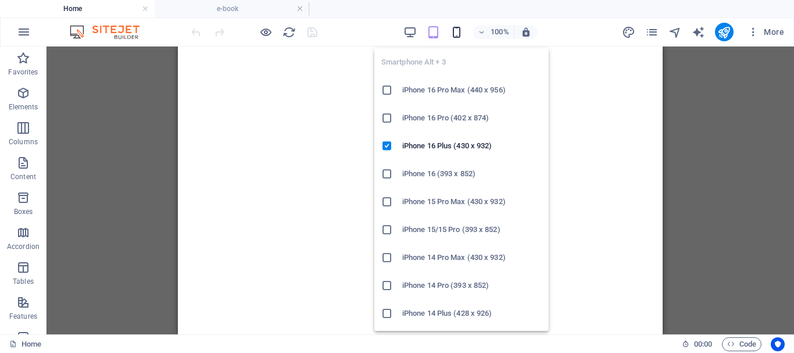
click at [461, 37] on icon "button" at bounding box center [456, 32] width 13 height 13
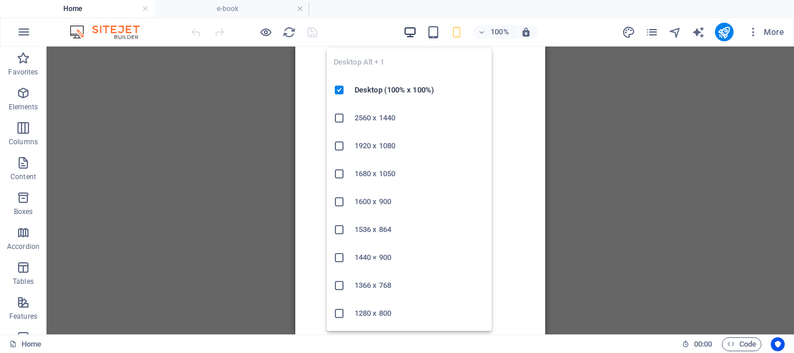
click at [410, 29] on icon "button" at bounding box center [410, 32] width 13 height 13
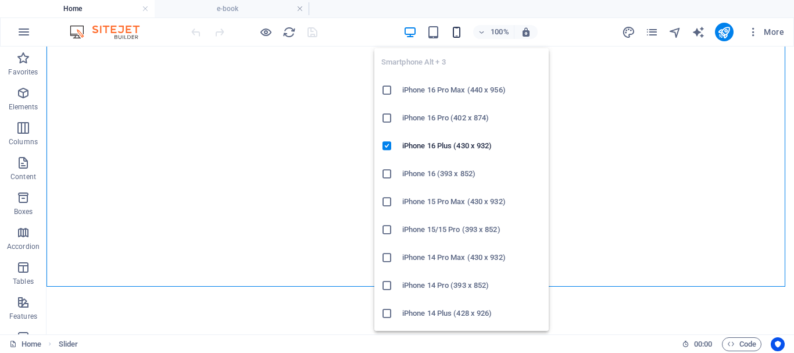
click at [454, 28] on icon "button" at bounding box center [456, 32] width 13 height 13
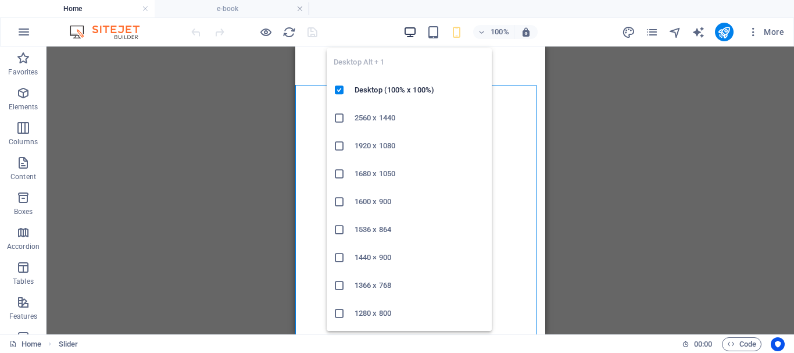
click at [412, 35] on icon "button" at bounding box center [410, 32] width 13 height 13
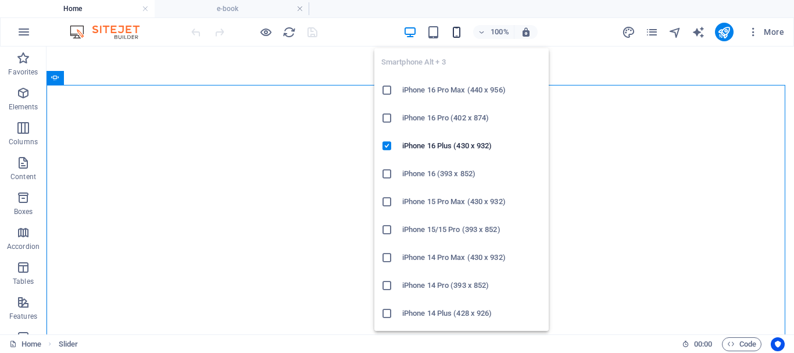
click at [462, 36] on icon "button" at bounding box center [456, 32] width 13 height 13
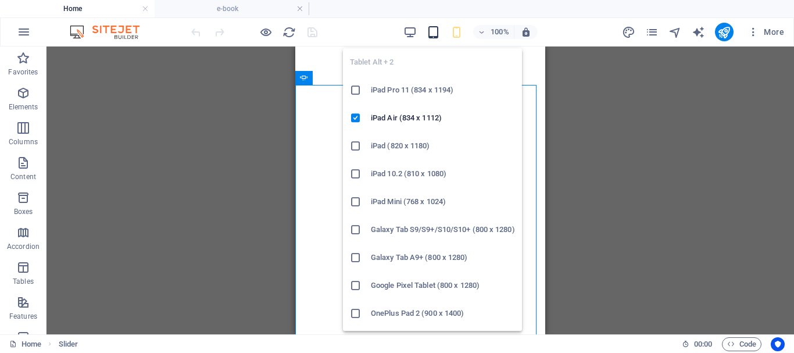
click at [428, 36] on icon "button" at bounding box center [433, 32] width 13 height 13
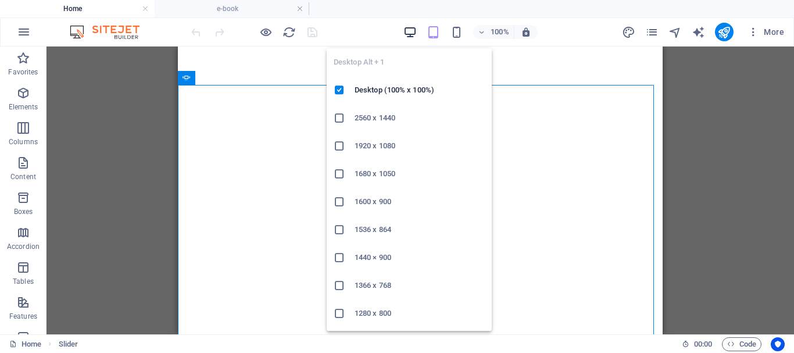
click at [415, 37] on icon "button" at bounding box center [410, 32] width 13 height 13
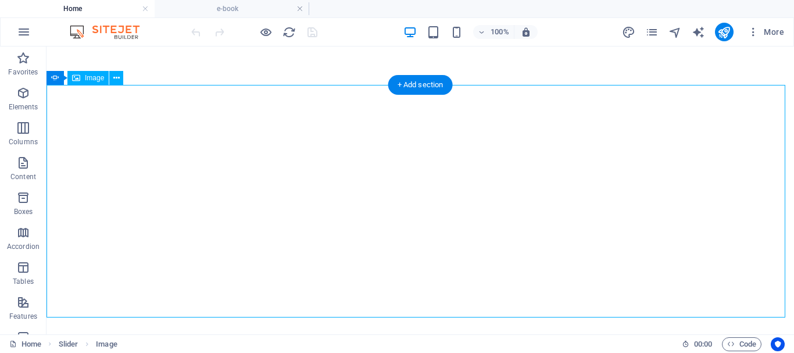
select select "px"
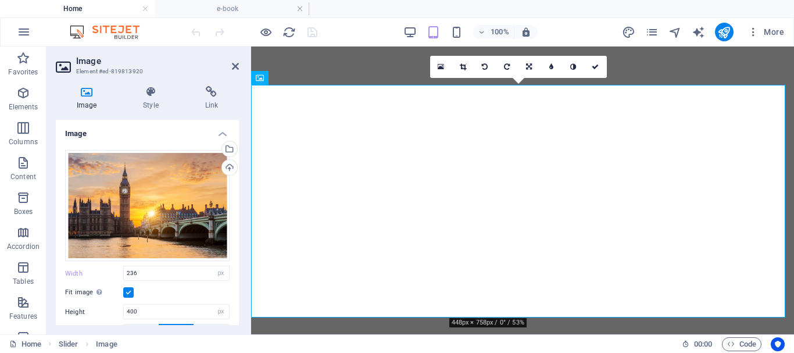
click at [236, 72] on header "Image Element #ed-819813920" at bounding box center [147, 62] width 183 height 30
click at [236, 66] on icon at bounding box center [235, 66] width 7 height 9
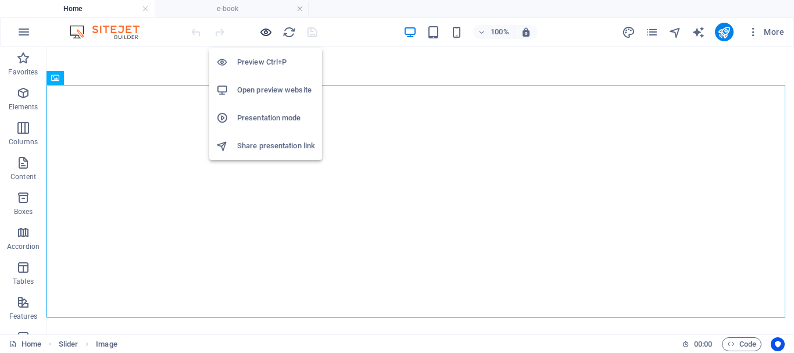
click at [271, 33] on icon "button" at bounding box center [265, 32] width 13 height 13
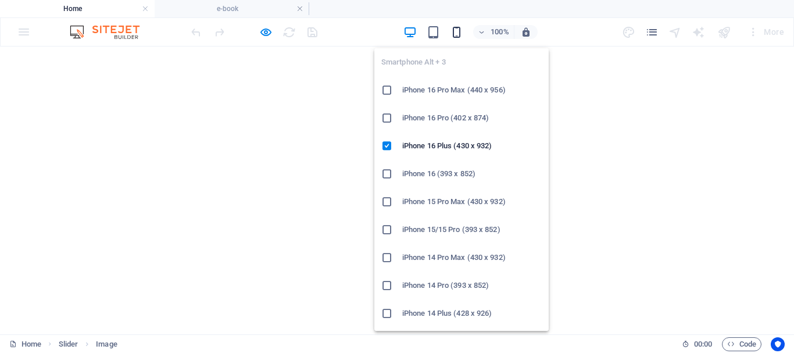
click at [451, 26] on icon "button" at bounding box center [456, 32] width 13 height 13
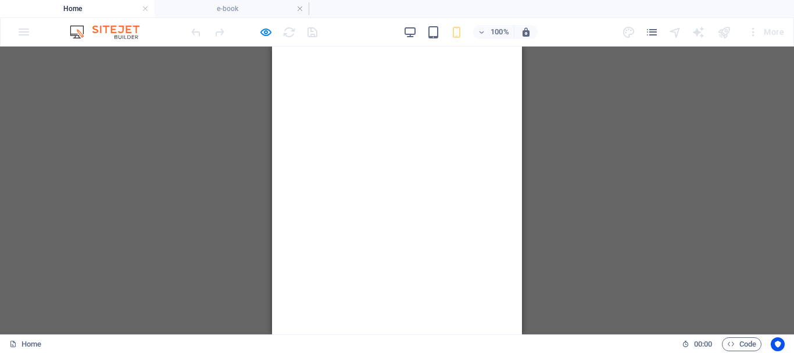
click at [398, 31] on div "100% More" at bounding box center [489, 32] width 600 height 19
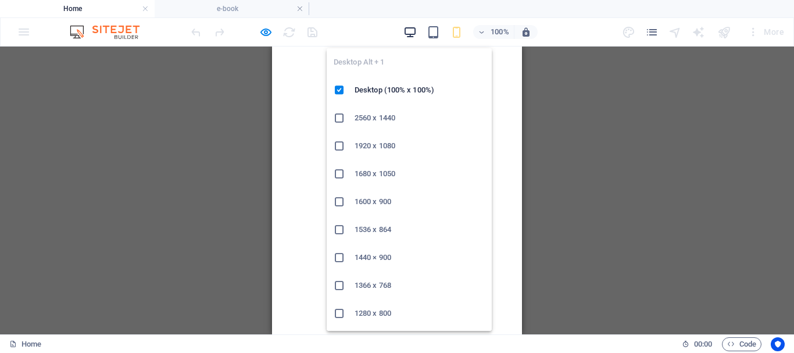
click at [408, 29] on icon "button" at bounding box center [410, 32] width 13 height 13
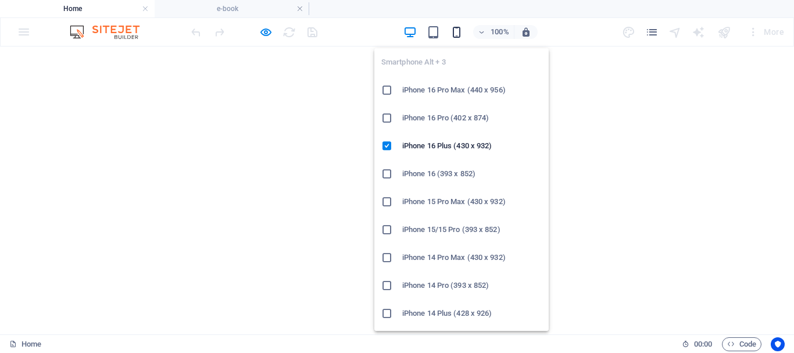
click at [453, 34] on icon "button" at bounding box center [456, 32] width 13 height 13
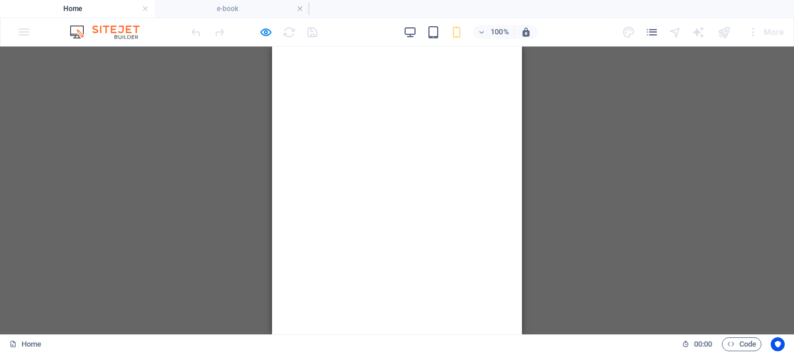
click at [539, 227] on div "H5 Container Spacer H5 Spacer Menu Bar H5 Image Container Spacer Image Slider S…" at bounding box center [397, 191] width 794 height 288
click at [625, 207] on div "H5 Container Spacer H5 Spacer Menu Bar H5 Image Container Spacer Image Slider S…" at bounding box center [397, 191] width 794 height 288
click at [535, 188] on div "H5 Container Spacer H5 Spacer Menu Bar H5 Image Container Spacer Image Slider S…" at bounding box center [397, 191] width 794 height 288
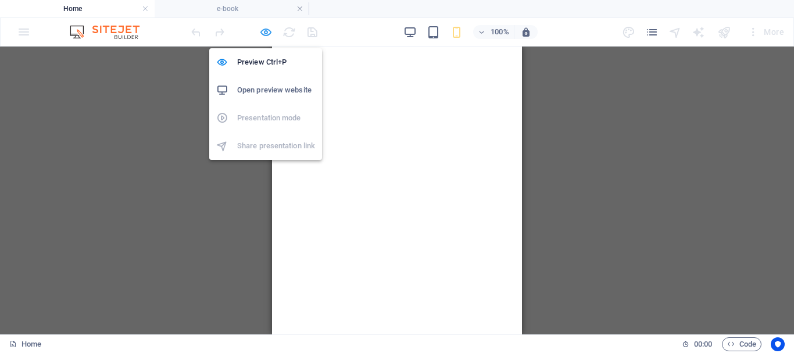
click at [265, 36] on icon "button" at bounding box center [265, 32] width 13 height 13
